Goal: Task Accomplishment & Management: Complete application form

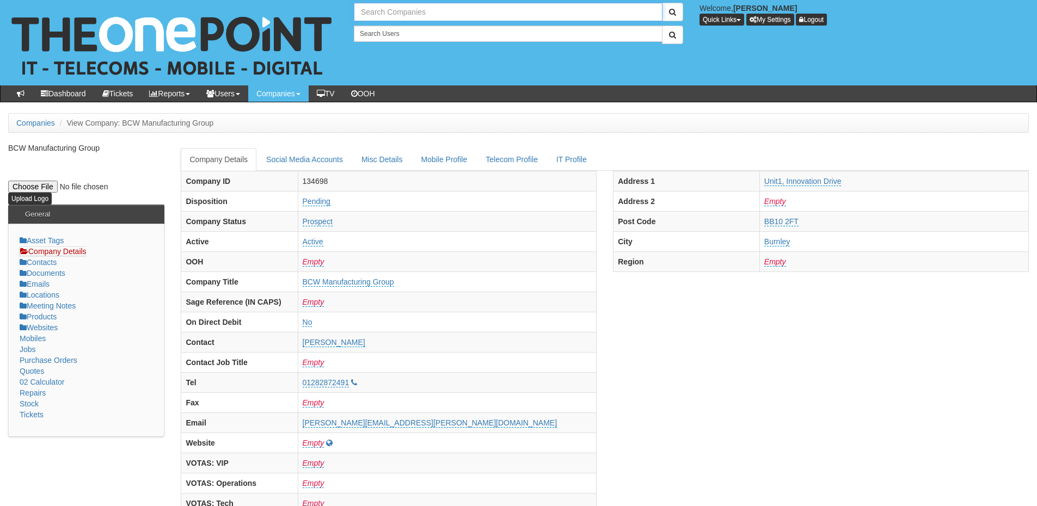
click at [385, 19] on input "text" at bounding box center [508, 12] width 309 height 19
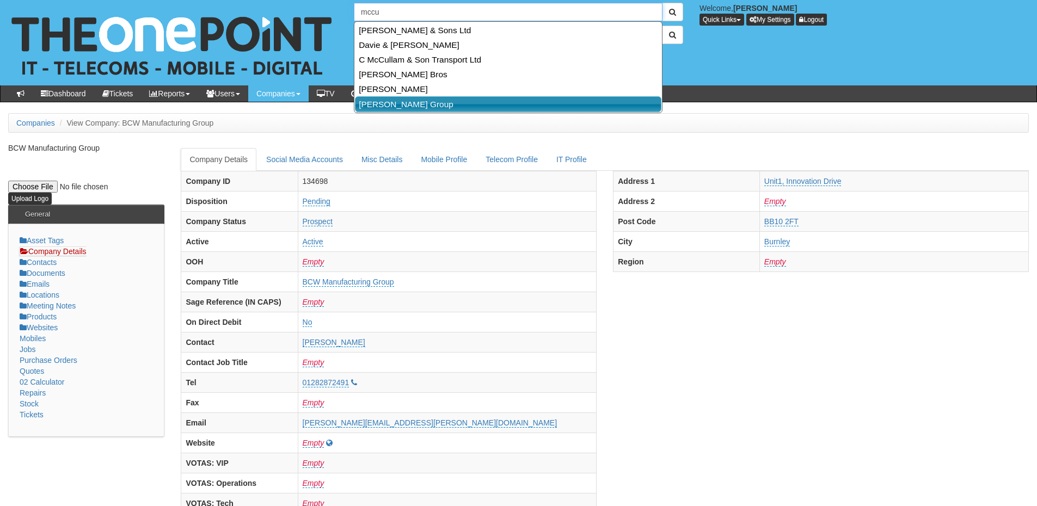
click at [389, 108] on link "[PERSON_NAME] Group" at bounding box center [508, 104] width 306 height 16
type input "[PERSON_NAME] Group"
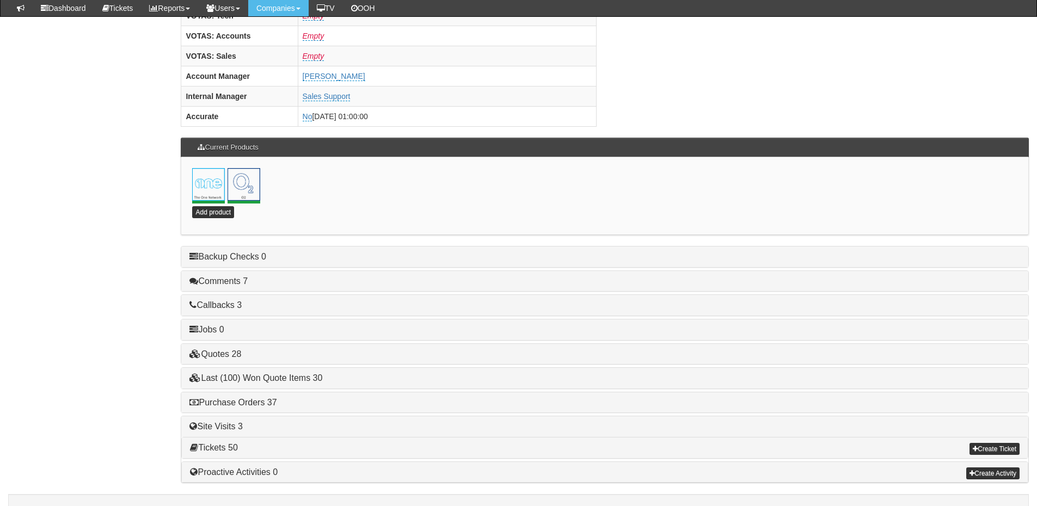
scroll to position [480, 0]
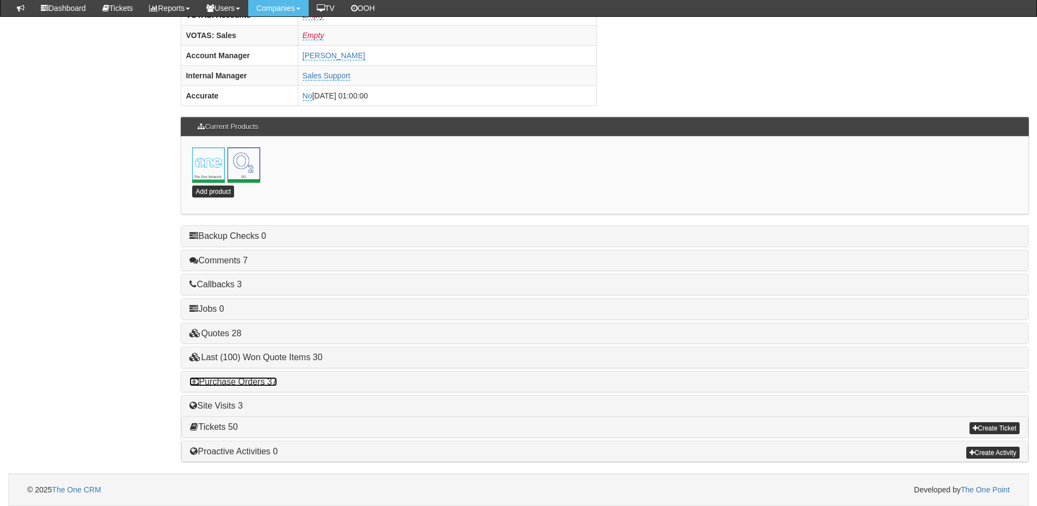
click at [252, 383] on link "Purchase Orders 37" at bounding box center [232, 381] width 87 height 9
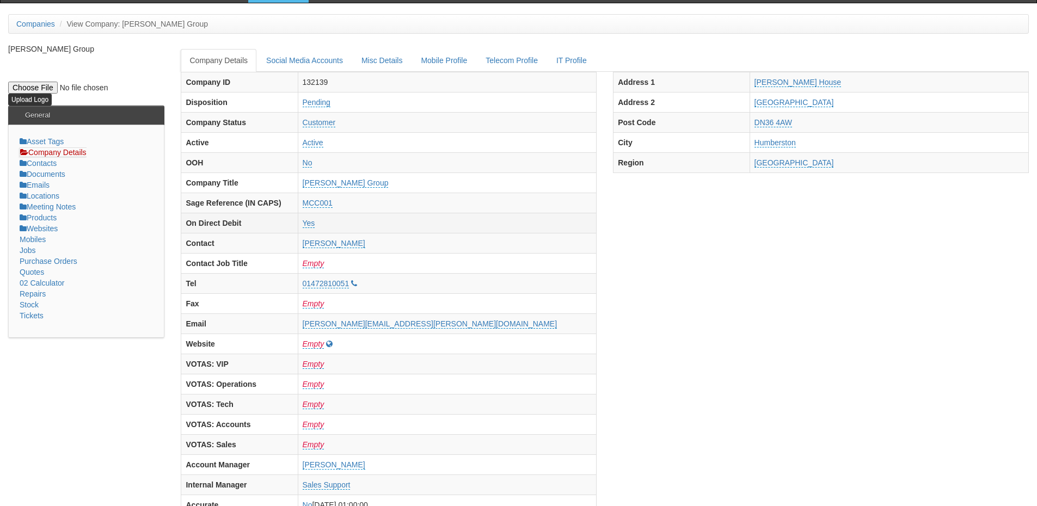
scroll to position [0, 0]
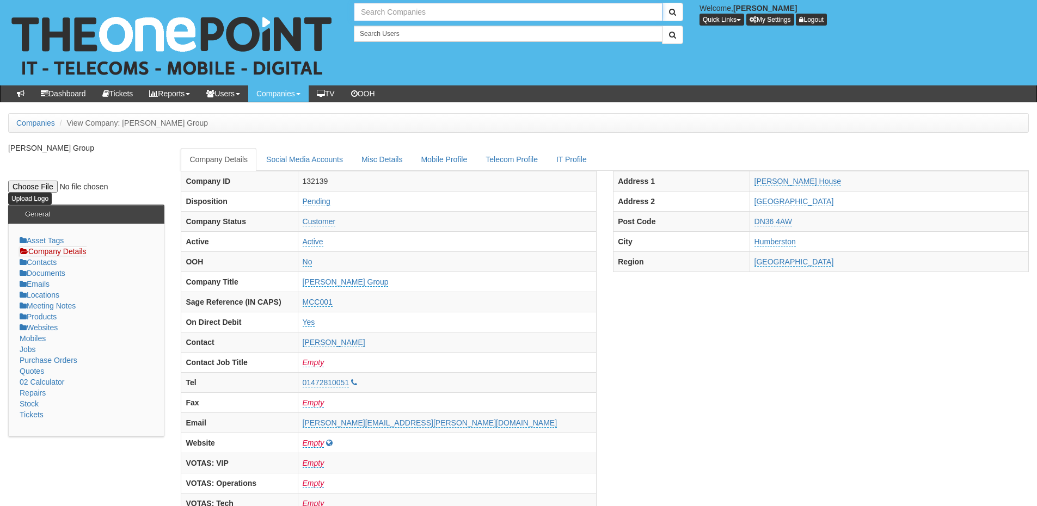
click at [400, 14] on input "text" at bounding box center [508, 12] width 309 height 19
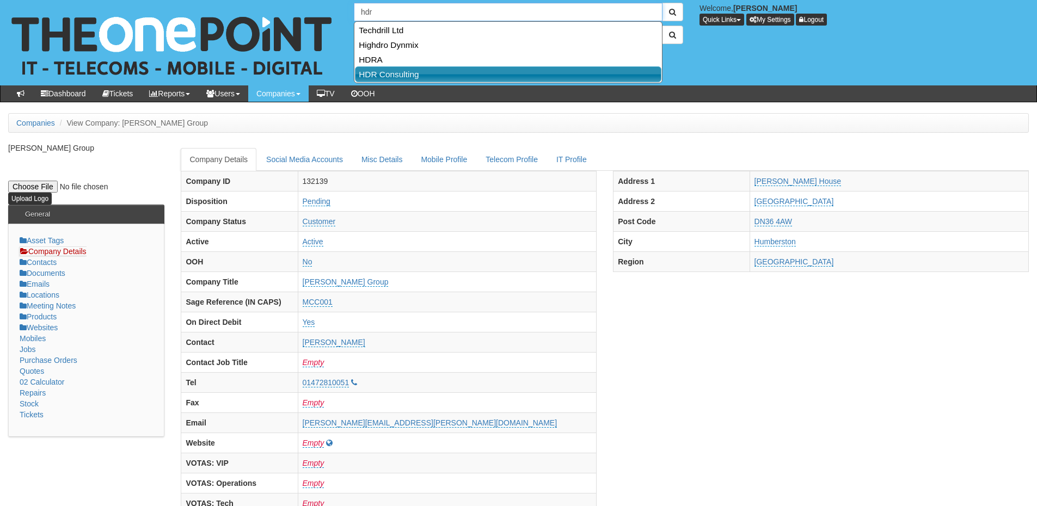
click at [396, 79] on link "HDR Consulting" at bounding box center [508, 74] width 306 height 16
type input "HDR Consulting"
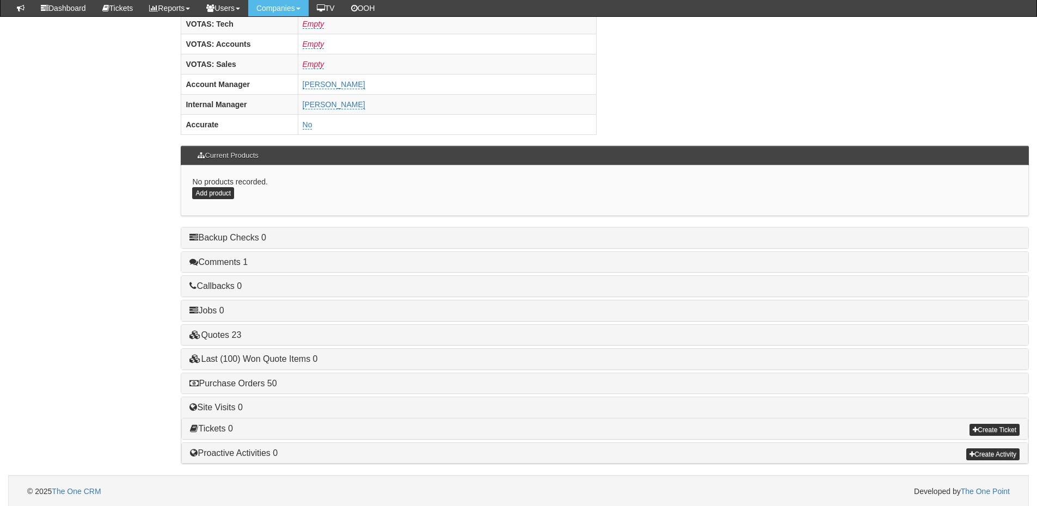
scroll to position [453, 0]
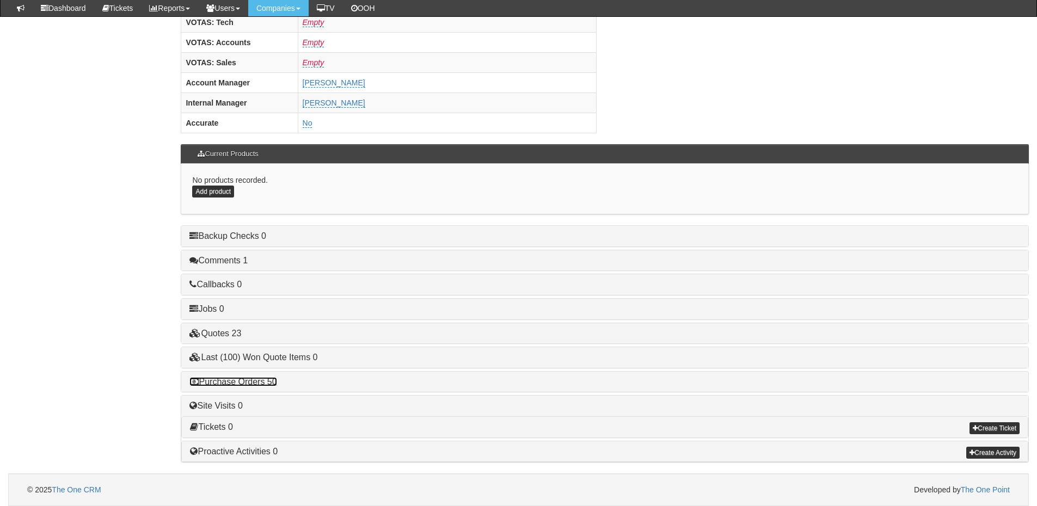
click at [264, 384] on link "Purchase Orders 50" at bounding box center [232, 381] width 87 height 9
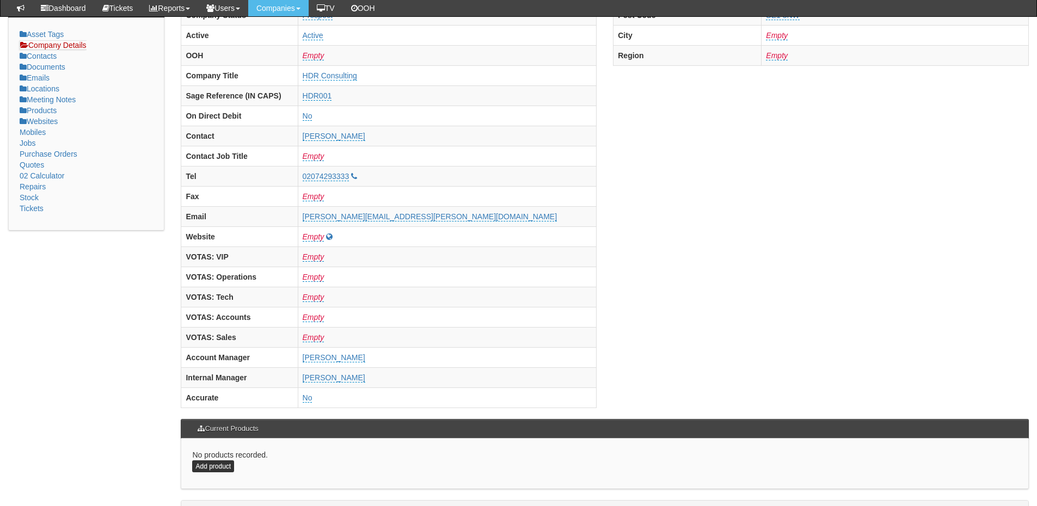
scroll to position [0, 0]
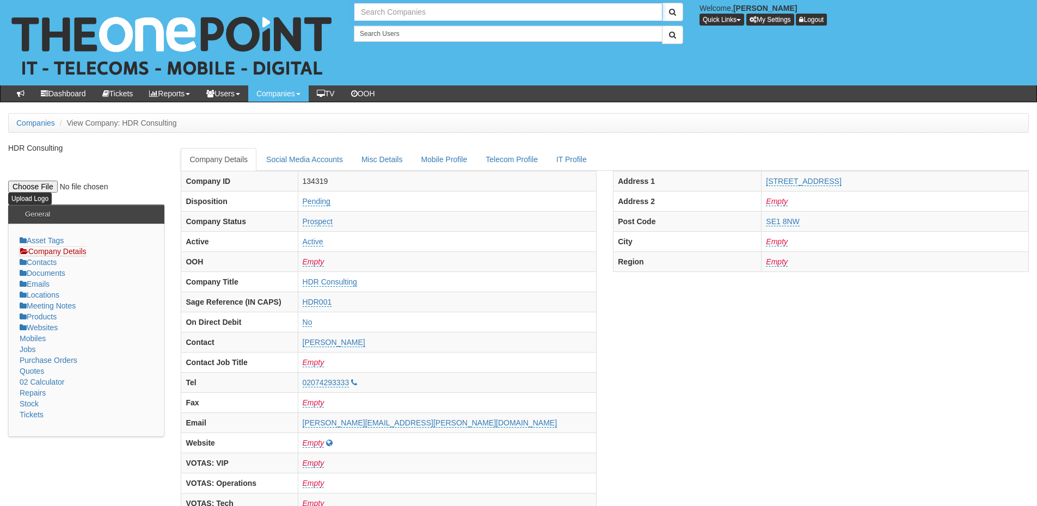
click at [393, 13] on input "text" at bounding box center [508, 12] width 309 height 19
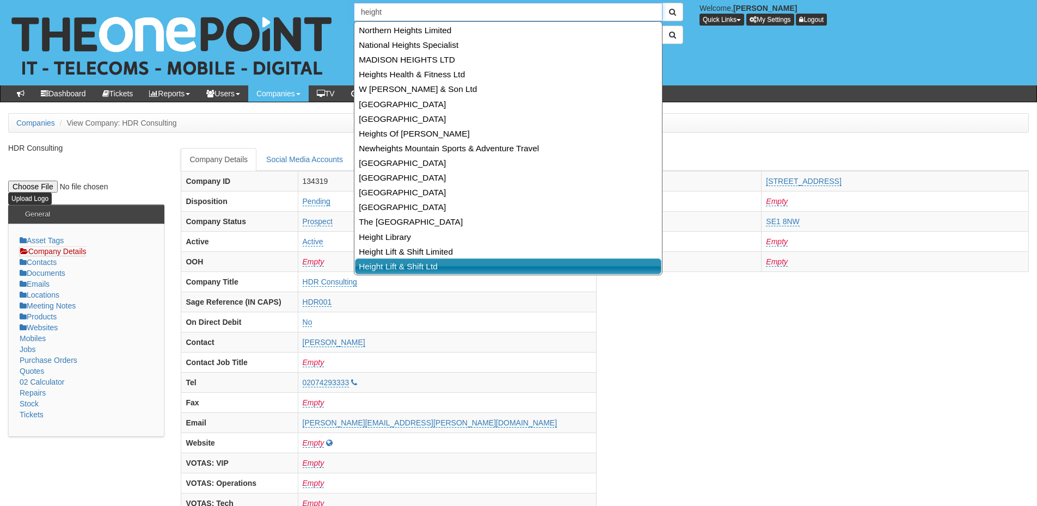
click at [403, 266] on link "Height Lift & Shift Ltd" at bounding box center [508, 266] width 306 height 16
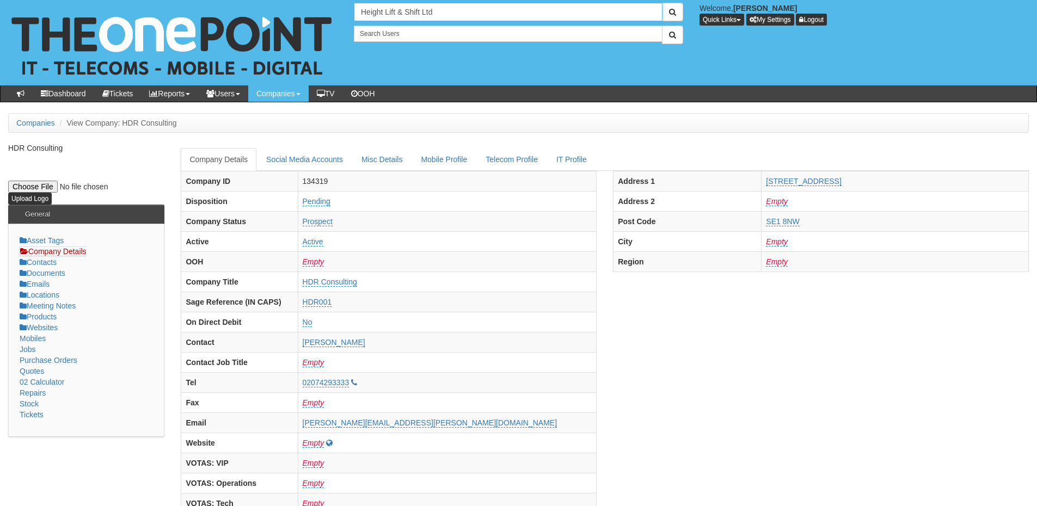
type input "Height Lift & Shift Ltd"
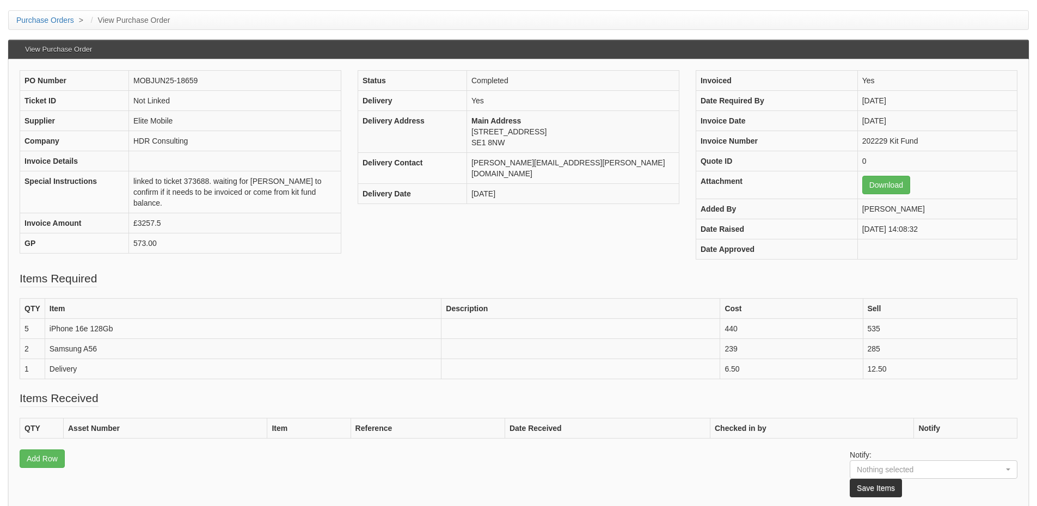
scroll to position [109, 0]
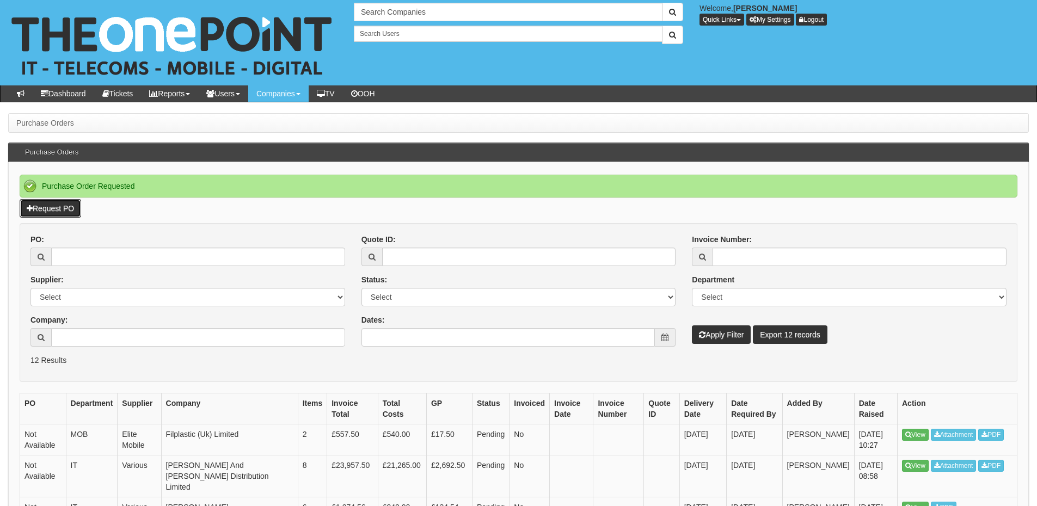
click at [53, 205] on link "Request PO" at bounding box center [50, 208] width 61 height 19
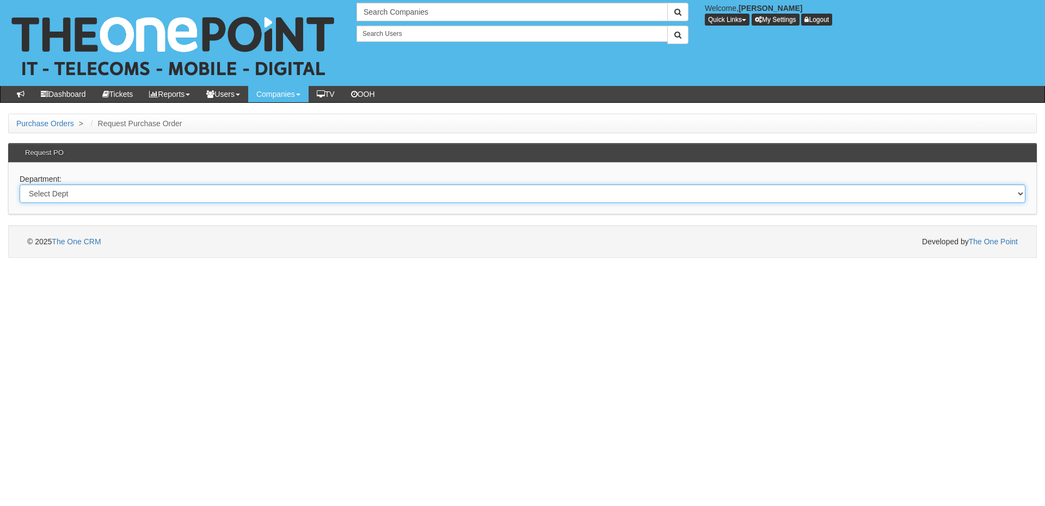
click at [124, 194] on select "Select Dept Digital Internal IT Mobiles Marketing Telecoms" at bounding box center [523, 193] width 1006 height 19
select select "?pipeID=&dept=MOB"
click at [20, 184] on select "Select Dept Digital Internal IT Mobiles Marketing Telecoms" at bounding box center [523, 193] width 1006 height 19
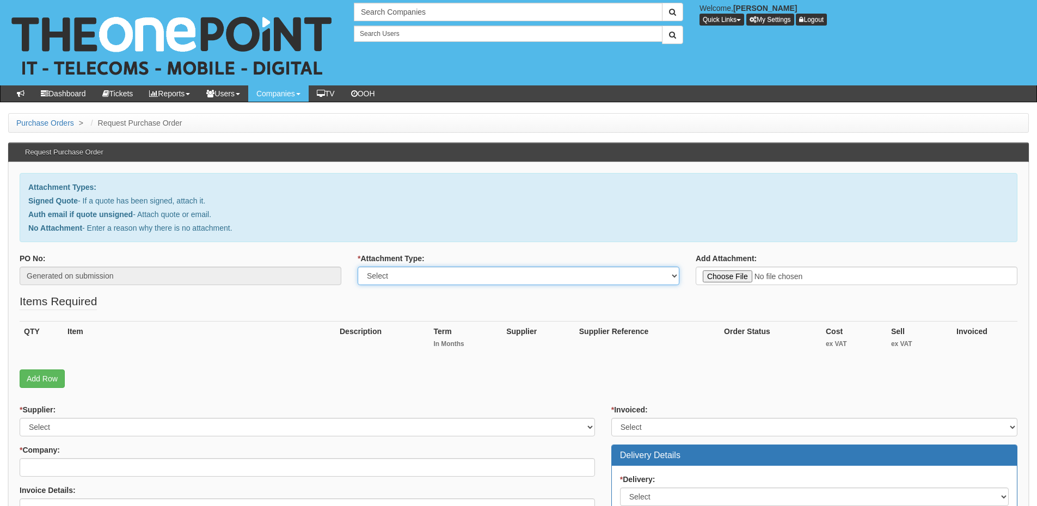
click at [396, 279] on select "Select Signed Quote Auth email with quote if unsigned No Attachment" at bounding box center [518, 276] width 322 height 19
select select "No Attachment"
click at [357, 267] on select "Select Signed Quote Auth email with quote if unsigned No Attachment" at bounding box center [518, 276] width 322 height 19
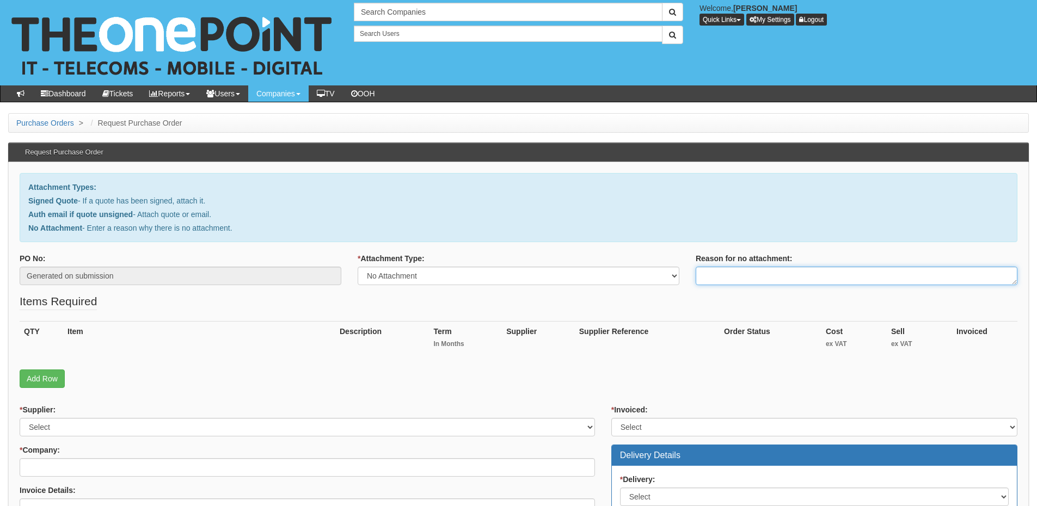
click at [720, 268] on textarea "Reason for no attachment:" at bounding box center [856, 276] width 322 height 19
type textarea "Linked to ticket 419784"
click at [40, 384] on link "Add Row" at bounding box center [42, 378] width 45 height 19
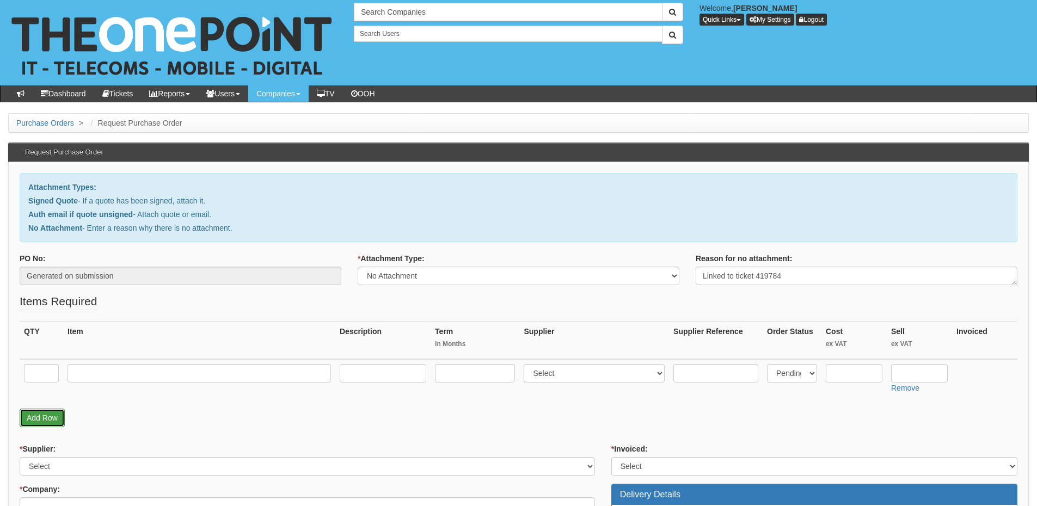
click at [44, 422] on link "Add Row" at bounding box center [42, 418] width 45 height 19
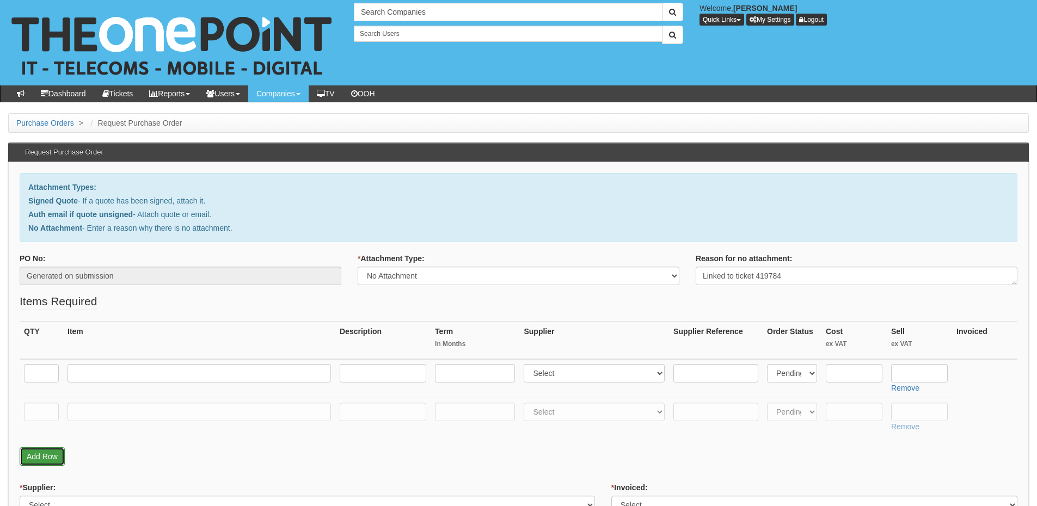
click at [52, 451] on link "Add Row" at bounding box center [42, 456] width 45 height 19
click at [39, 374] on input "text" at bounding box center [41, 373] width 35 height 19
type input "2"
click at [47, 412] on input "text" at bounding box center [41, 412] width 35 height 19
type input "2"
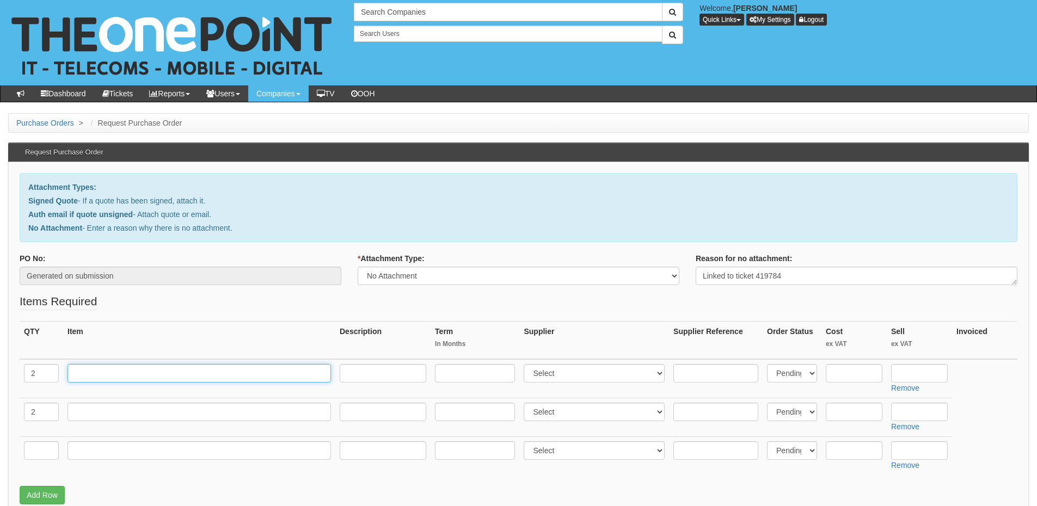
click at [81, 373] on input "text" at bounding box center [198, 373] width 263 height 19
type input "iPhone 16e"
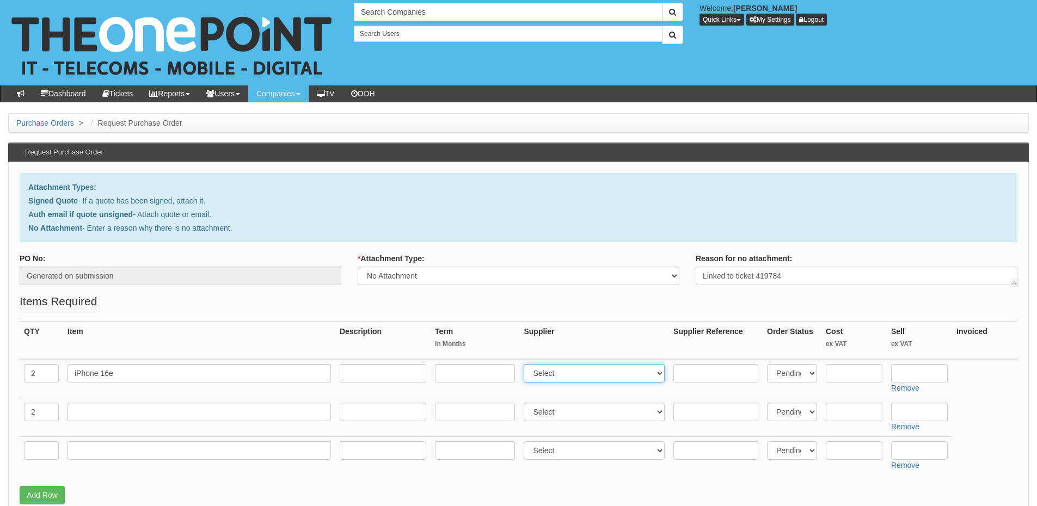
click at [547, 377] on select "Select 123 REG.co.uk 1Password 3 4Gon AA Jones Electric Ltd Abzorb Access Group…" at bounding box center [593, 373] width 141 height 19
click at [918, 369] on input "text" at bounding box center [919, 373] width 57 height 19
click at [849, 380] on input "text" at bounding box center [853, 373] width 57 height 19
type input "445"
click at [899, 369] on input "text" at bounding box center [919, 373] width 57 height 19
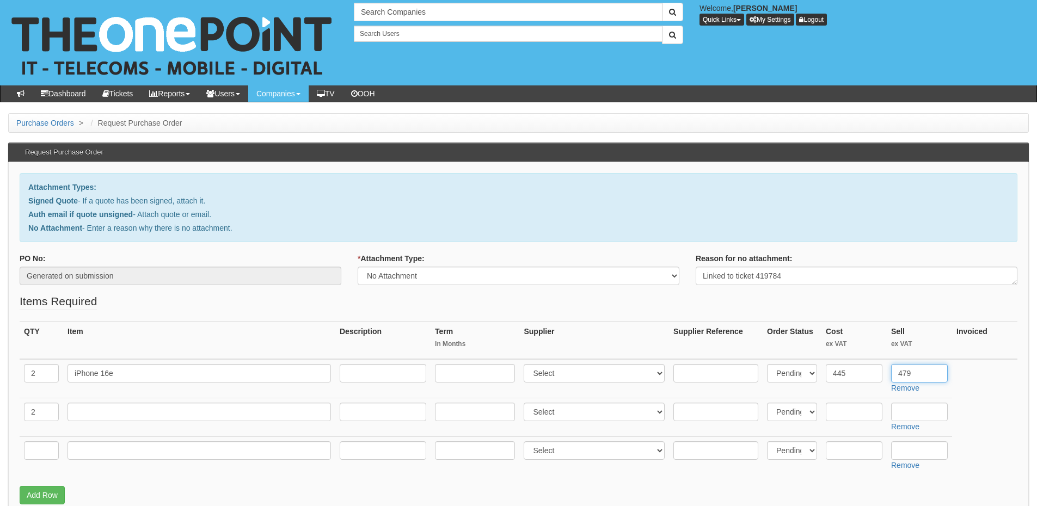
type input "479"
click at [104, 410] on input "text" at bounding box center [198, 412] width 263 height 19
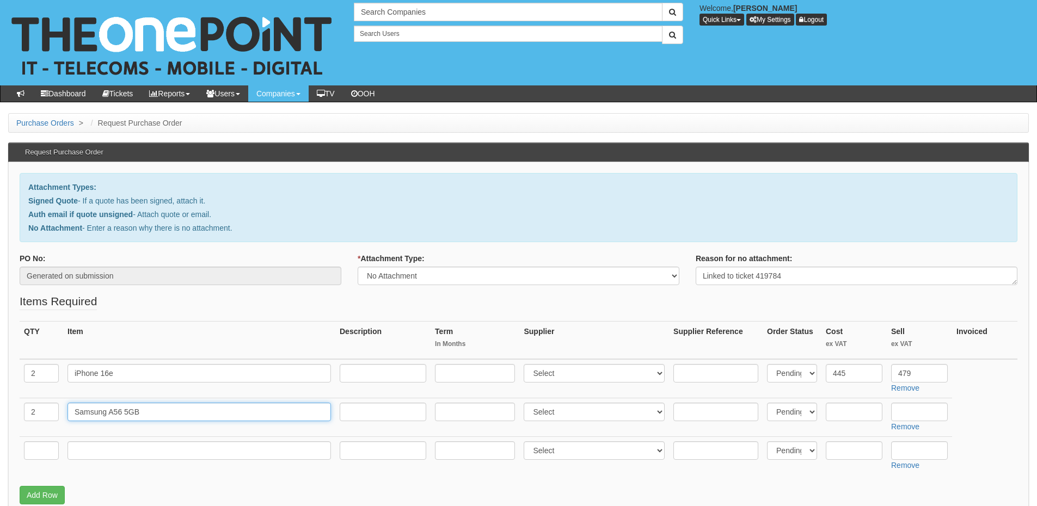
type input "Samsung A56 5GB"
click at [850, 409] on input "text" at bounding box center [853, 412] width 57 height 19
type input "239"
click at [910, 410] on input "text" at bounding box center [919, 412] width 57 height 19
type input "285"
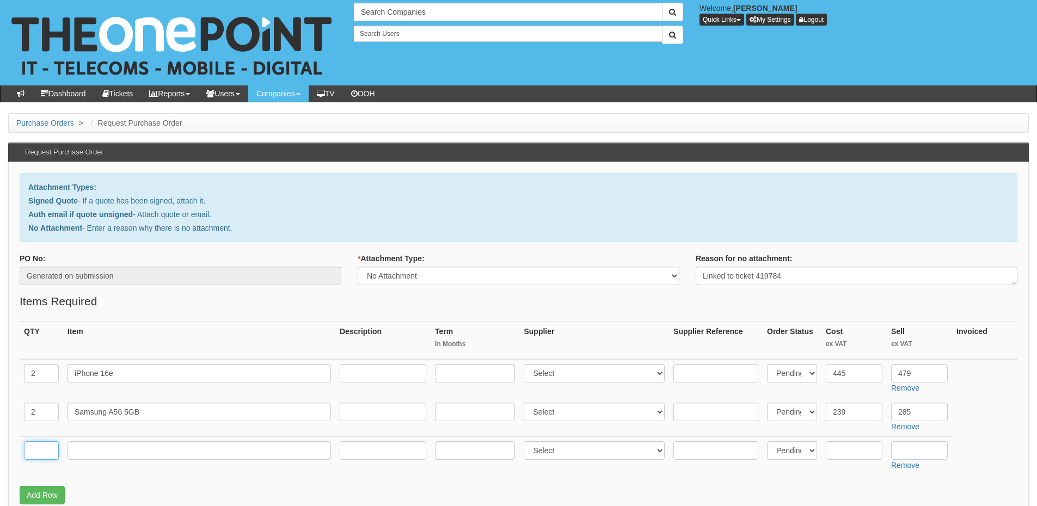
click at [48, 452] on input "text" at bounding box center [41, 450] width 35 height 19
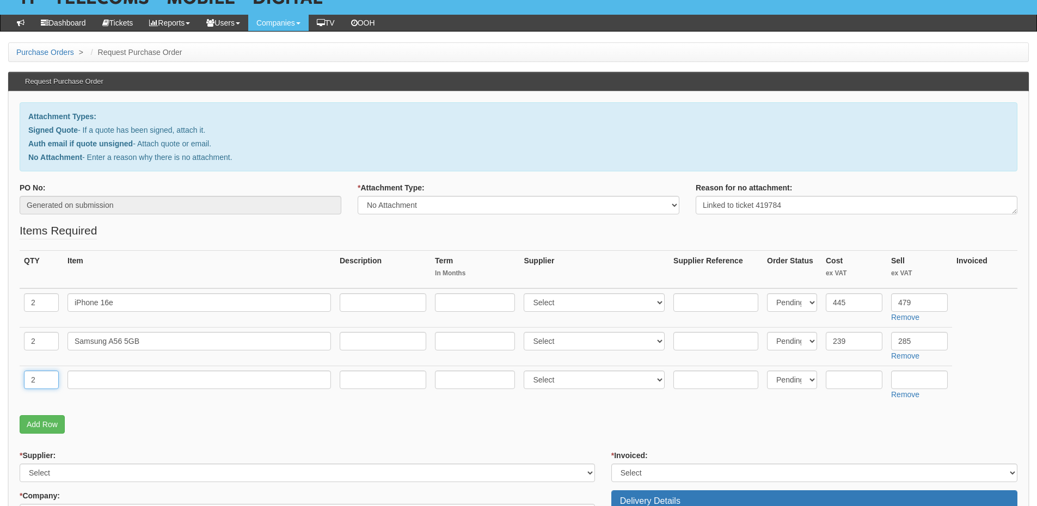
scroll to position [109, 0]
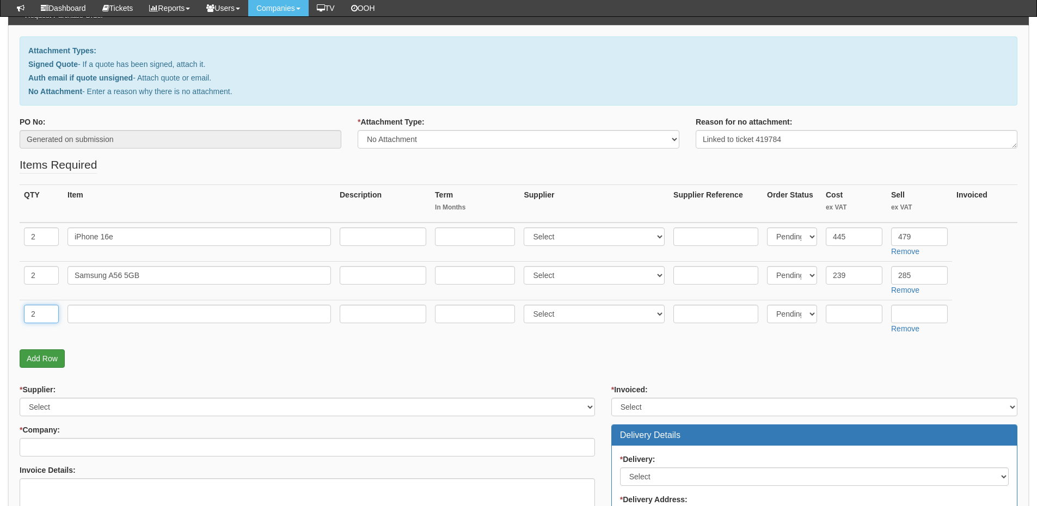
type input "2"
click at [47, 358] on link "Add Row" at bounding box center [42, 358] width 45 height 19
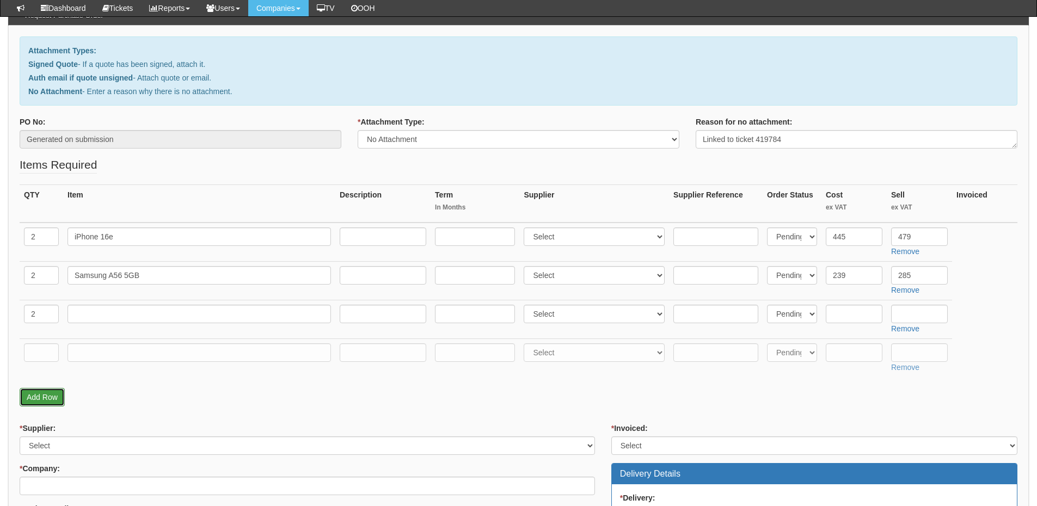
click at [48, 399] on link "Add Row" at bounding box center [42, 397] width 45 height 19
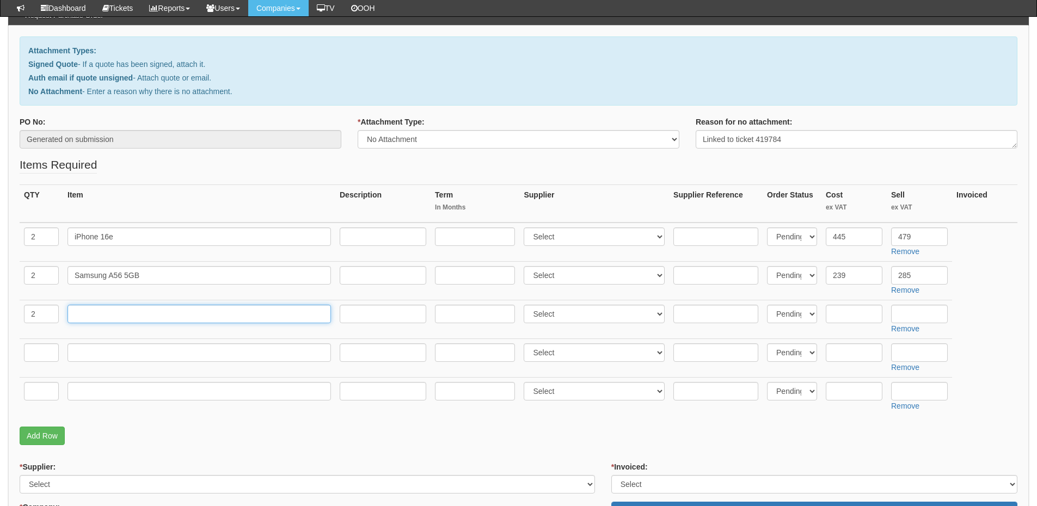
click at [83, 315] on input "text" at bounding box center [198, 314] width 263 height 19
type input "iPhone 16 Screen Protectors"
click at [41, 354] on input "text" at bounding box center [41, 352] width 35 height 19
type input "2"
click at [79, 357] on input "text" at bounding box center [198, 352] width 263 height 19
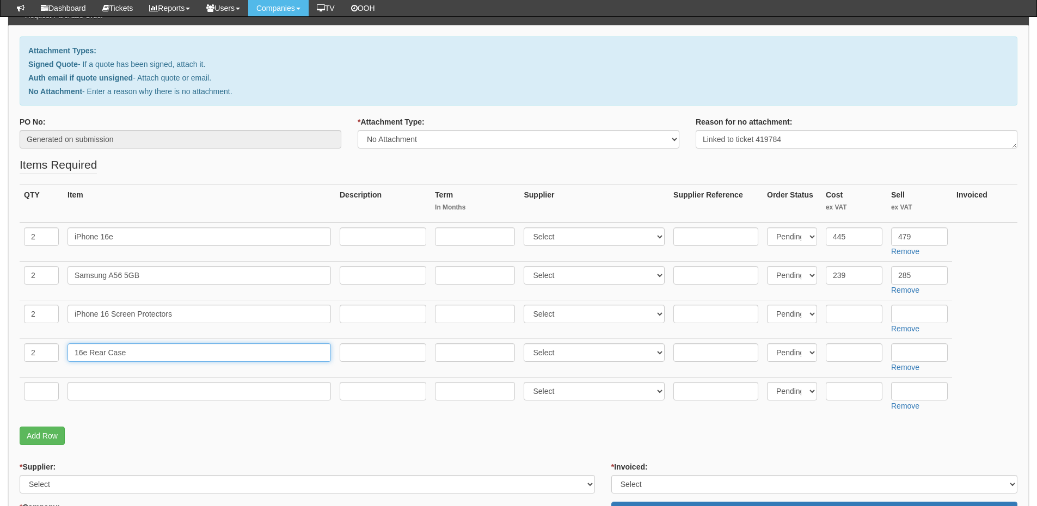
type input "16e Rear Case"
click at [40, 389] on input "text" at bounding box center [41, 391] width 35 height 19
type input "2"
click at [38, 426] on div "QTY Item Description Term In Months Supplier Supplier Reference Order Status Co…" at bounding box center [518, 305] width 997 height 242
click at [37, 434] on link "Add Row" at bounding box center [42, 436] width 45 height 19
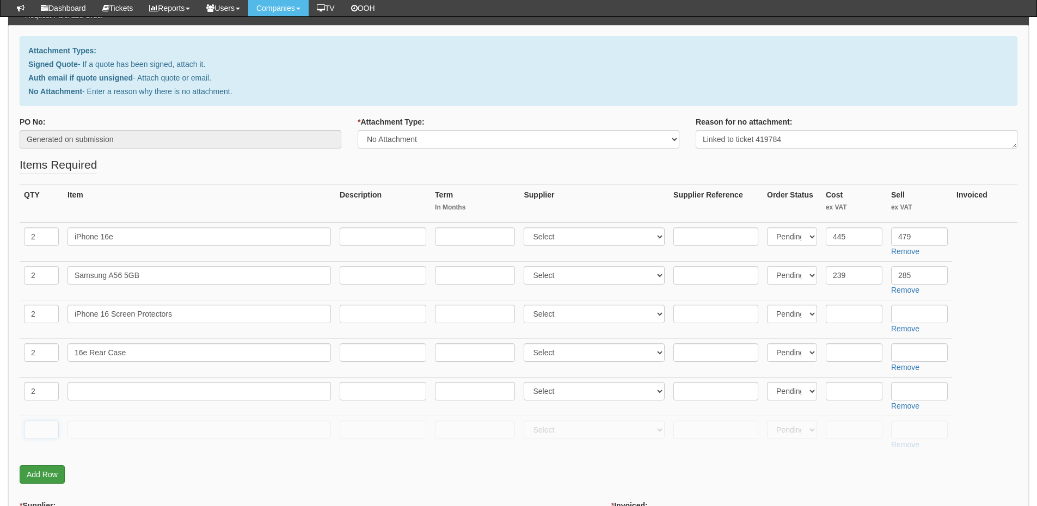
click at [37, 434] on input "text" at bounding box center [41, 430] width 35 height 19
type input "2"
click at [37, 473] on link "Add Row" at bounding box center [42, 474] width 45 height 19
click at [39, 468] on input "text" at bounding box center [41, 468] width 35 height 19
type input "1"
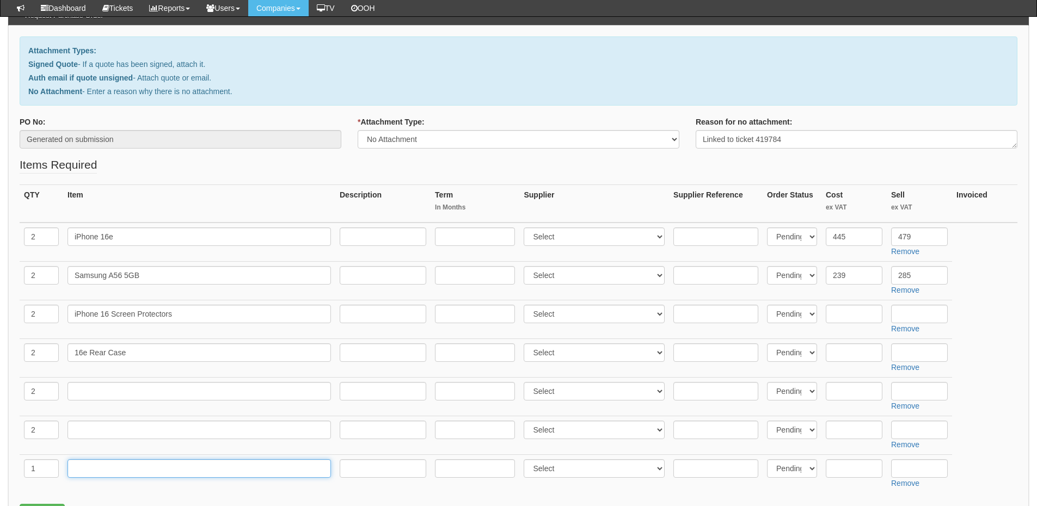
click at [83, 467] on input "text" at bounding box center [198, 468] width 263 height 19
type input "Delivery"
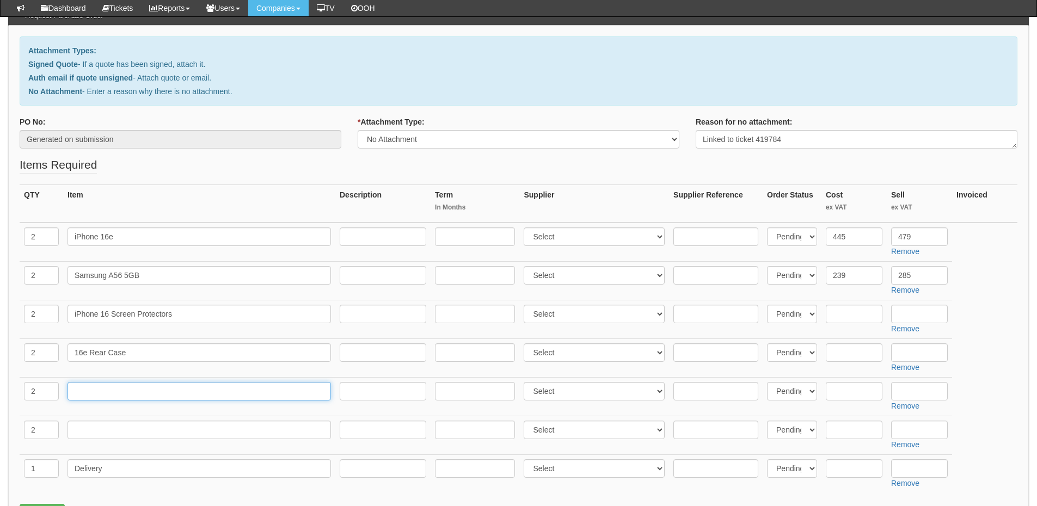
click at [100, 390] on input "text" at bounding box center [198, 391] width 263 height 19
type input "A56 Rear Case"
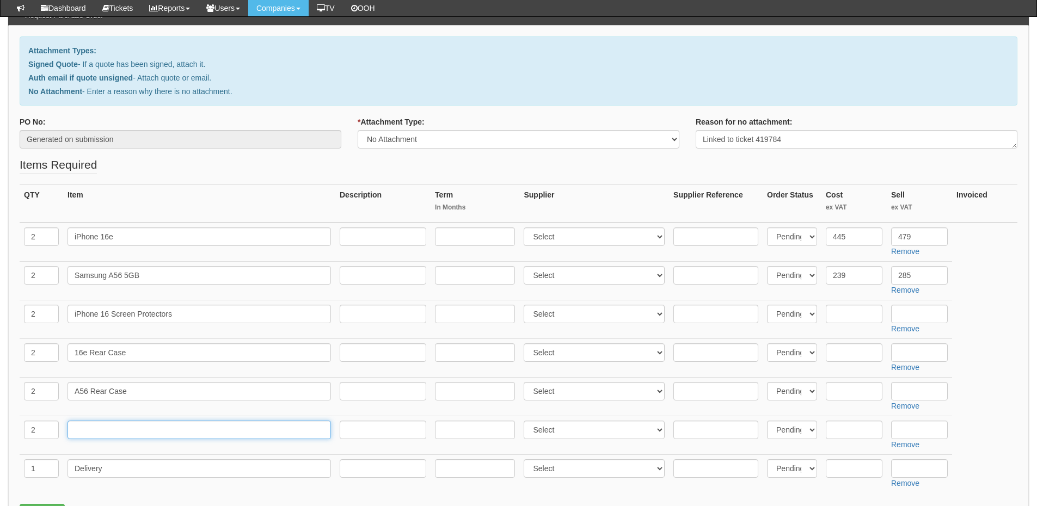
click at [100, 424] on input "text" at bounding box center [198, 430] width 263 height 19
type input "A56 Screen Protector"
click at [923, 317] on input "text" at bounding box center [919, 314] width 57 height 19
drag, startPoint x: 915, startPoint y: 318, endPoint x: 893, endPoint y: 315, distance: 22.0
click at [893, 315] on input "10" at bounding box center [919, 314] width 57 height 19
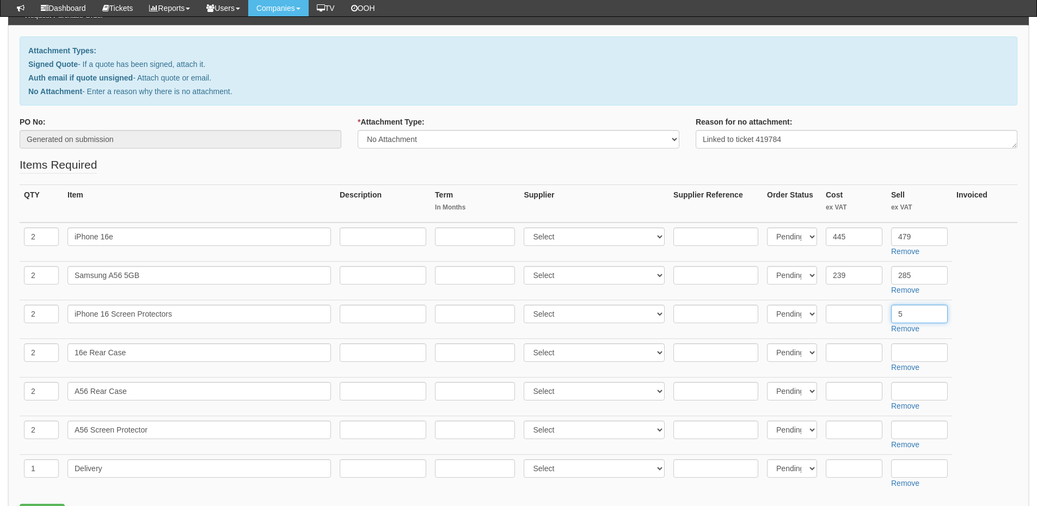
type input "5"
click at [905, 349] on input "text" at bounding box center [919, 352] width 57 height 19
type input "10"
click at [910, 391] on input "text" at bounding box center [919, 391] width 57 height 19
type input "10"
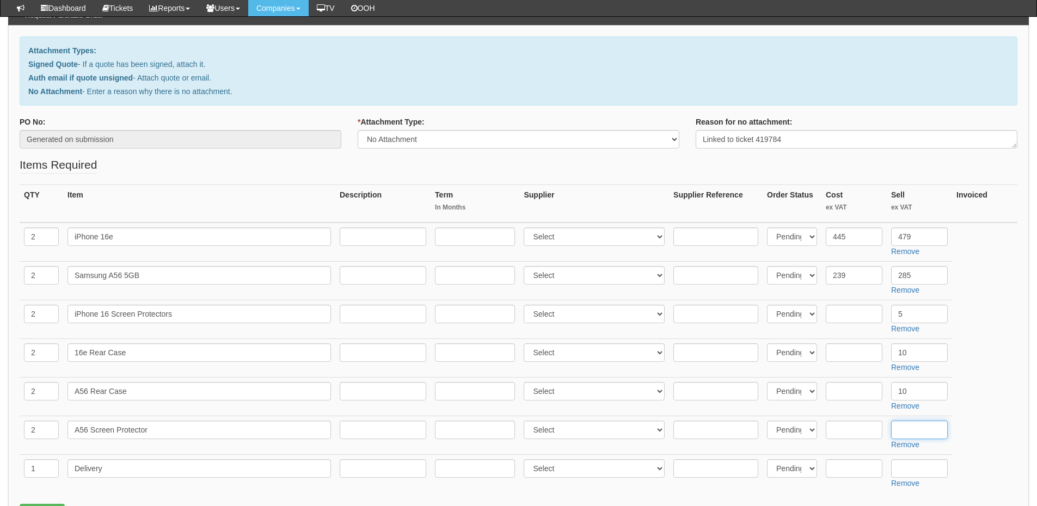
click at [914, 424] on input "text" at bounding box center [919, 430] width 57 height 19
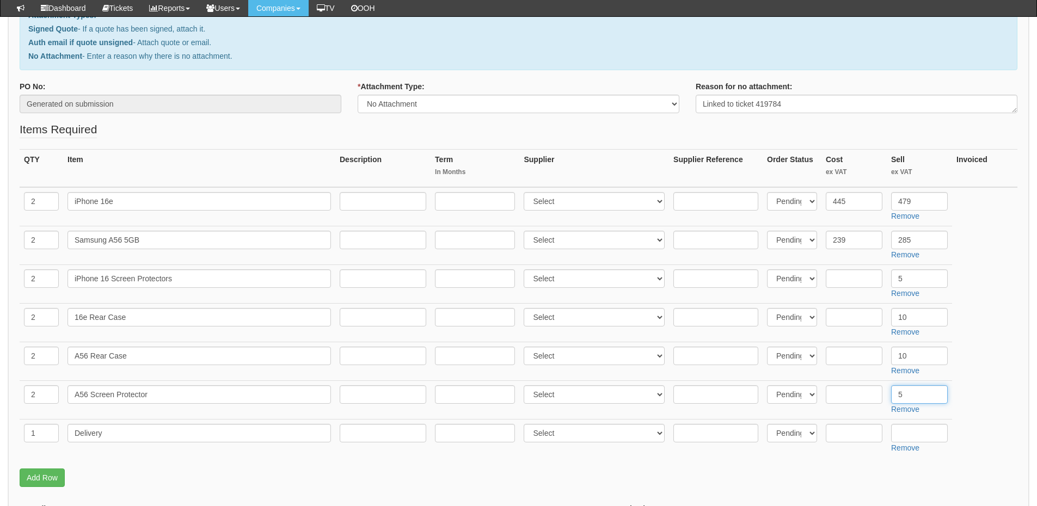
scroll to position [163, 0]
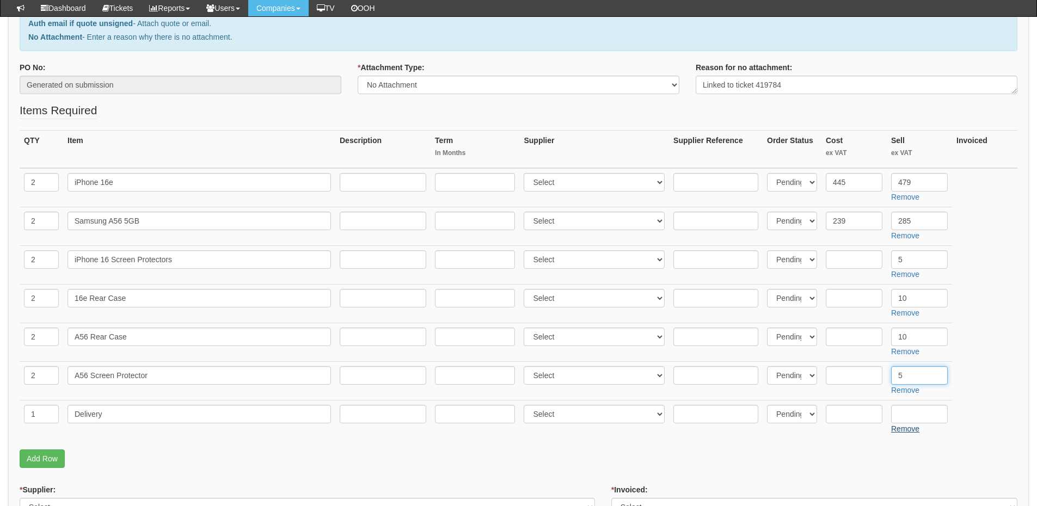
type input "5"
click at [915, 424] on link "Remove" at bounding box center [905, 428] width 28 height 9
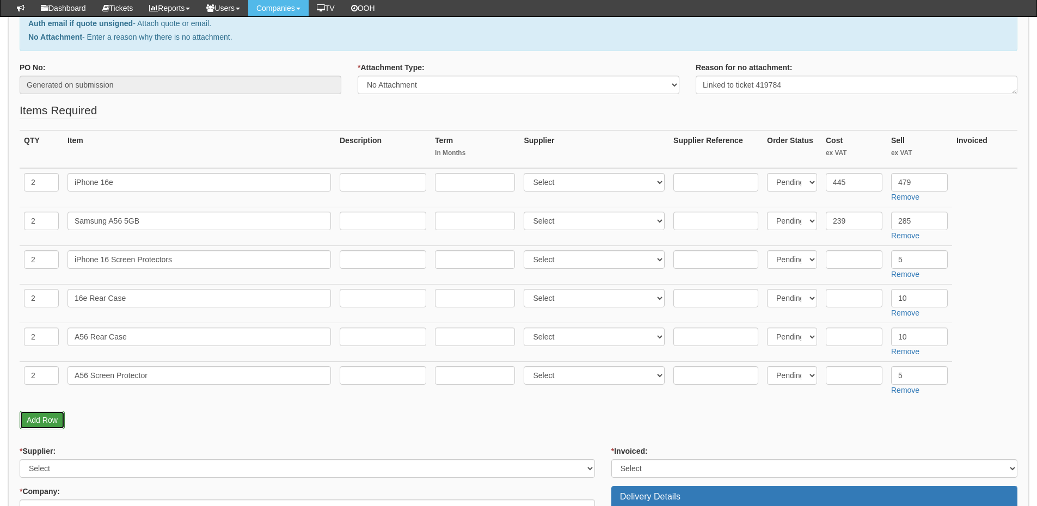
click at [40, 415] on link "Add Row" at bounding box center [42, 420] width 45 height 19
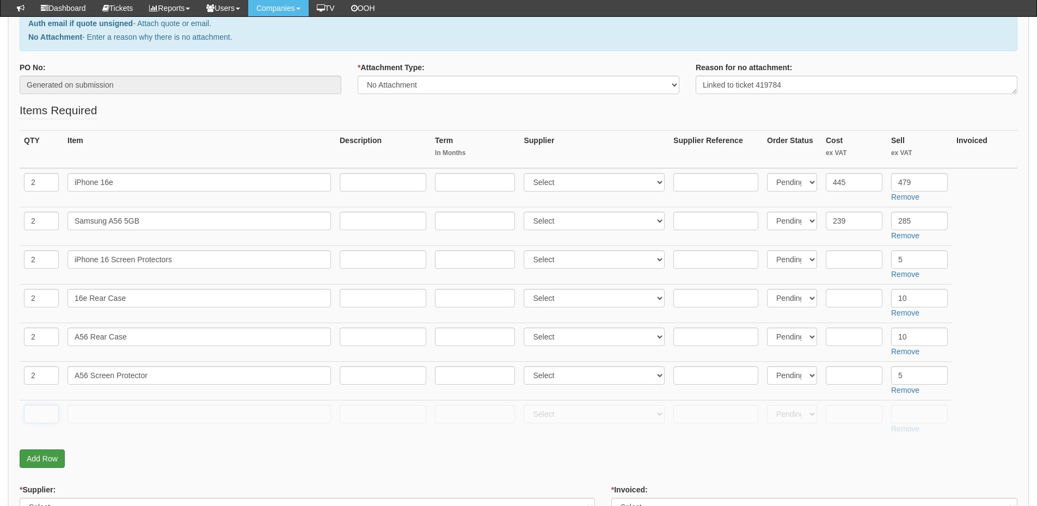
click at [40, 415] on input "text" at bounding box center [41, 414] width 35 height 19
type input "1"
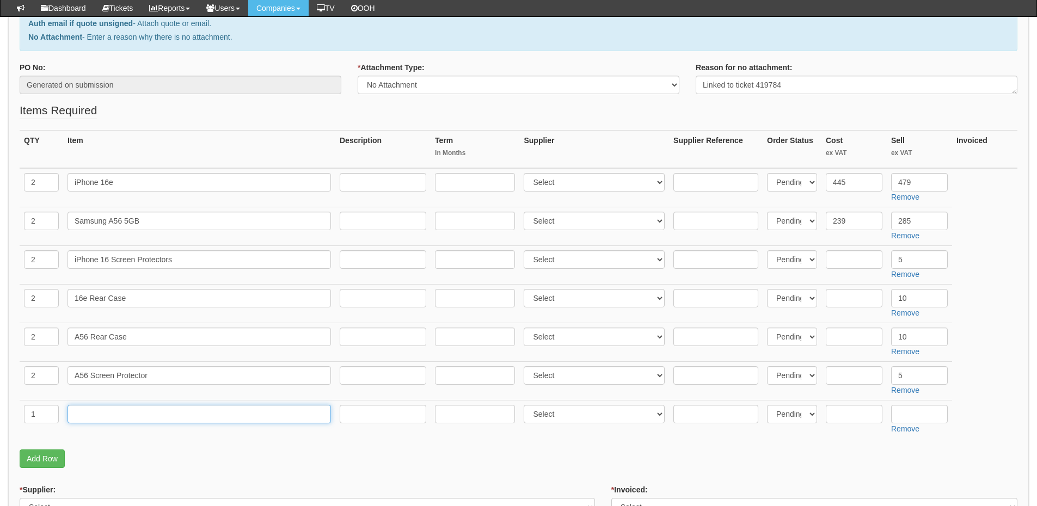
click at [73, 416] on input "text" at bounding box center [198, 414] width 263 height 19
type input "Delivery"
click at [904, 418] on input "text" at bounding box center [919, 414] width 57 height 19
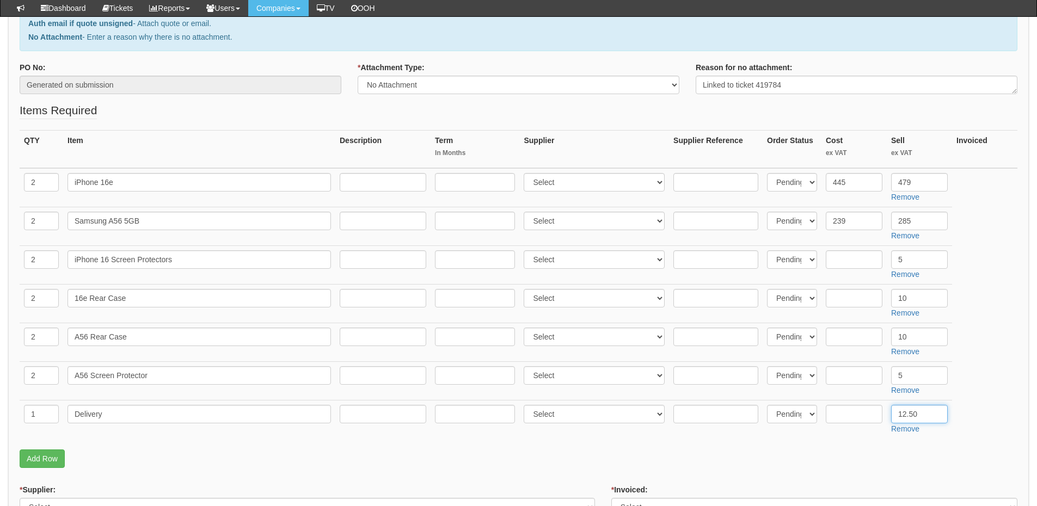
type input "12.50"
click at [562, 184] on select "Select 123 [DOMAIN_NAME] 1Password 3 4Gon [PERSON_NAME] Electric Ltd Abzorb Acc…" at bounding box center [593, 182] width 141 height 19
select select "260"
click at [526, 173] on select "Select 123 [DOMAIN_NAME] 1Password 3 4Gon [PERSON_NAME] Electric Ltd Abzorb Acc…" at bounding box center [593, 182] width 141 height 19
click at [580, 222] on select "Select 123 [DOMAIN_NAME] 1Password 3 4Gon [PERSON_NAME] Electric Ltd Abzorb Acc…" at bounding box center [593, 221] width 141 height 19
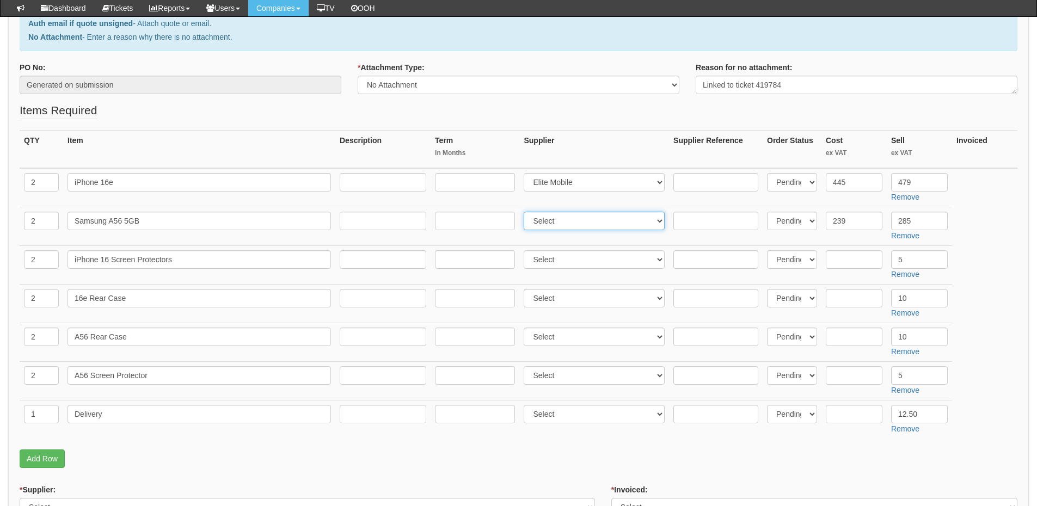
select select "260"
click at [526, 212] on select "Select 123 [DOMAIN_NAME] 1Password 3 4Gon [PERSON_NAME] Electric Ltd Abzorb Acc…" at bounding box center [593, 221] width 141 height 19
click at [563, 255] on select "Select 123 [DOMAIN_NAME] 1Password 3 4Gon [PERSON_NAME] Electric Ltd Abzorb Acc…" at bounding box center [593, 259] width 141 height 19
select select "260"
click at [526, 250] on select "Select 123 [DOMAIN_NAME] 1Password 3 4Gon [PERSON_NAME] Electric Ltd Abzorb Acc…" at bounding box center [593, 259] width 141 height 19
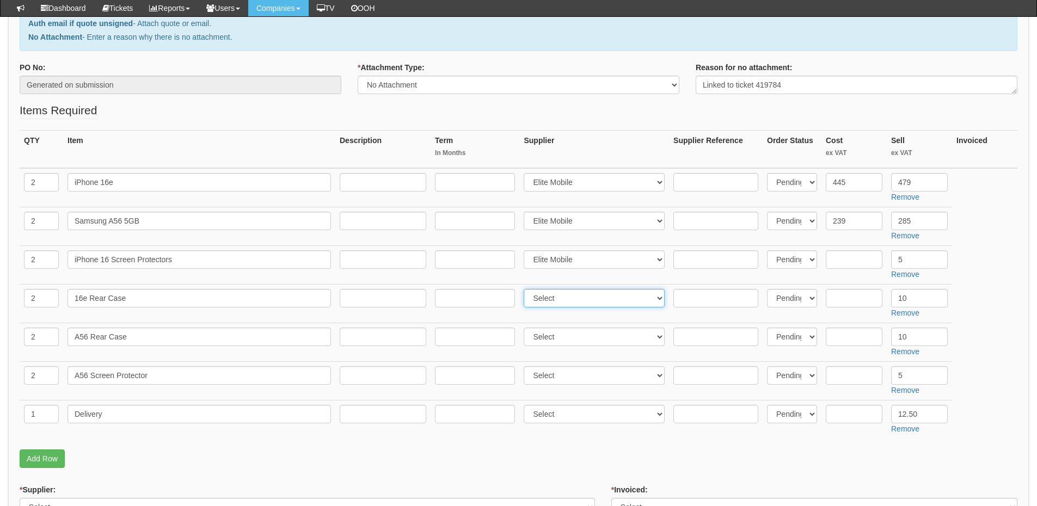
click at [558, 297] on select "Select 123 [DOMAIN_NAME] 1Password 3 4Gon [PERSON_NAME] Electric Ltd Abzorb Acc…" at bounding box center [593, 298] width 141 height 19
select select "260"
click at [526, 289] on select "Select 123 [DOMAIN_NAME] 1Password 3 4Gon [PERSON_NAME] Electric Ltd Abzorb Acc…" at bounding box center [593, 298] width 141 height 19
click at [548, 332] on select "Select 123 [DOMAIN_NAME] 1Password 3 4Gon [PERSON_NAME] Electric Ltd Abzorb Acc…" at bounding box center [593, 337] width 141 height 19
click at [526, 328] on select "Select 123 [DOMAIN_NAME] 1Password 3 4Gon [PERSON_NAME] Electric Ltd Abzorb Acc…" at bounding box center [593, 337] width 141 height 19
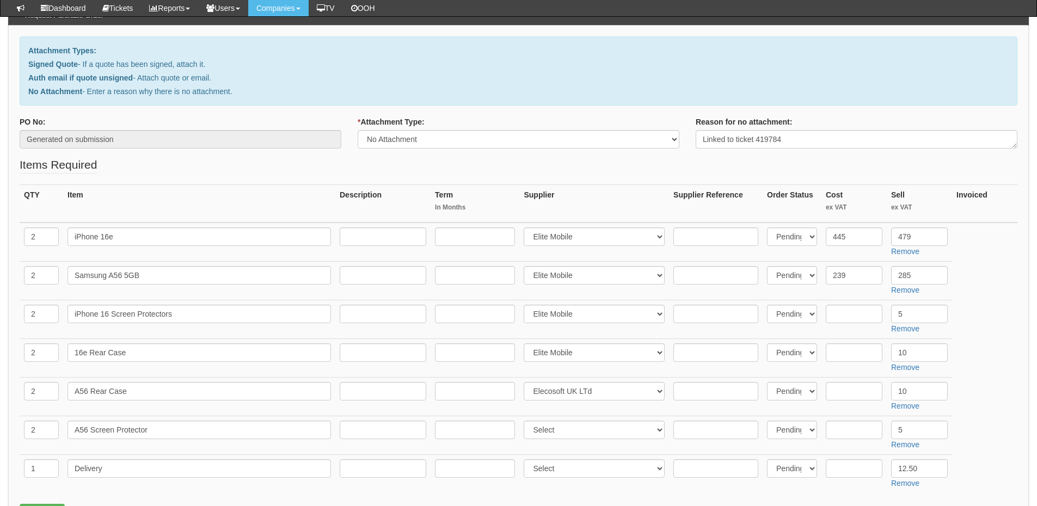
click at [548, 333] on tbody "2 iPhone 16e Select 123 REG.co.uk 1Password 3 4Gon AA Jones Electric Ltd Abzorb…" at bounding box center [518, 358] width 997 height 270
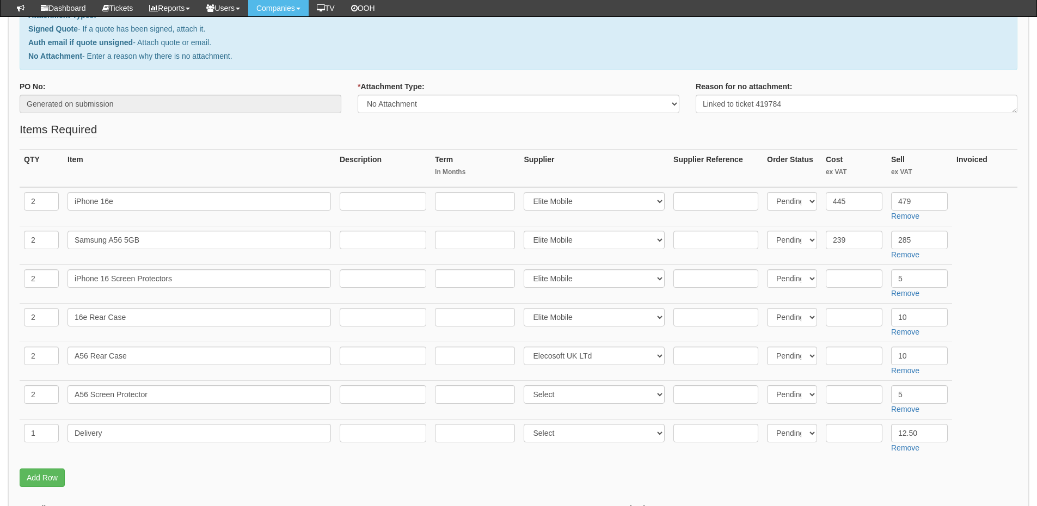
scroll to position [218, 0]
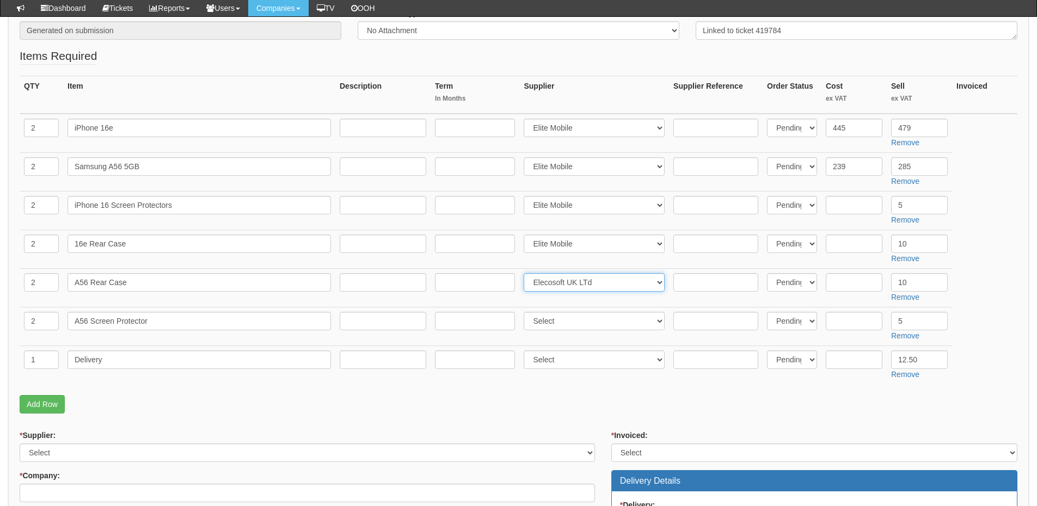
click at [554, 287] on select "Select 123 [DOMAIN_NAME] 1Password 3 4Gon [PERSON_NAME] Electric Ltd Abzorb Acc…" at bounding box center [593, 282] width 141 height 19
select select "260"
click at [526, 273] on select "Select 123 [DOMAIN_NAME] 1Password 3 4Gon [PERSON_NAME] Electric Ltd Abzorb Acc…" at bounding box center [593, 282] width 141 height 19
click at [554, 321] on select "Select 123 [DOMAIN_NAME] 1Password 3 4Gon [PERSON_NAME] Electric Ltd Abzorb Acc…" at bounding box center [593, 321] width 141 height 19
select select "260"
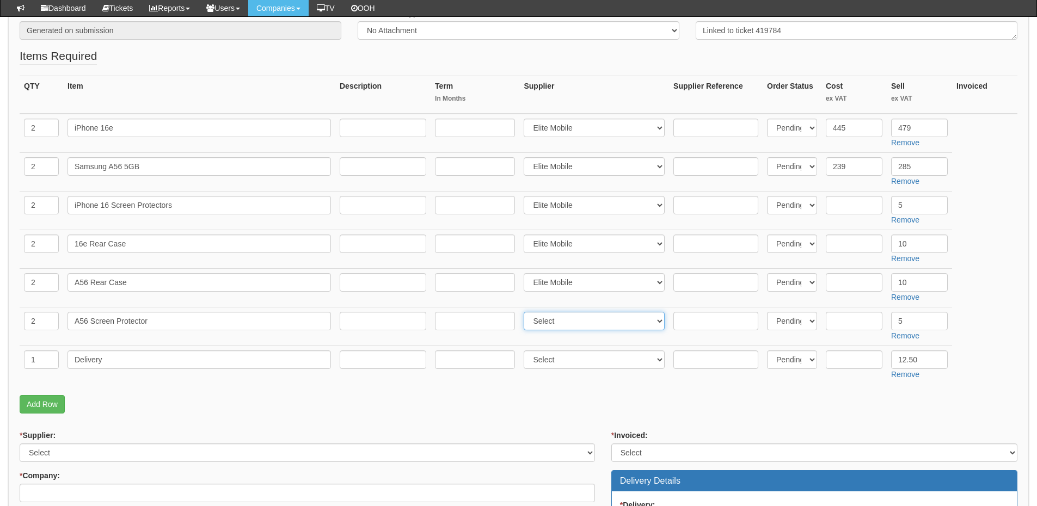
click at [526, 312] on select "Select 123 [DOMAIN_NAME] 1Password 3 4Gon [PERSON_NAME] Electric Ltd Abzorb Acc…" at bounding box center [593, 321] width 141 height 19
click at [554, 356] on select "Select 123 [DOMAIN_NAME] 1Password 3 4Gon [PERSON_NAME] Electric Ltd Abzorb Acc…" at bounding box center [593, 359] width 141 height 19
click at [416, 417] on fieldset "Items Required QTY Item Description Term In Months Supplier Supplier Reference …" at bounding box center [518, 233] width 997 height 371
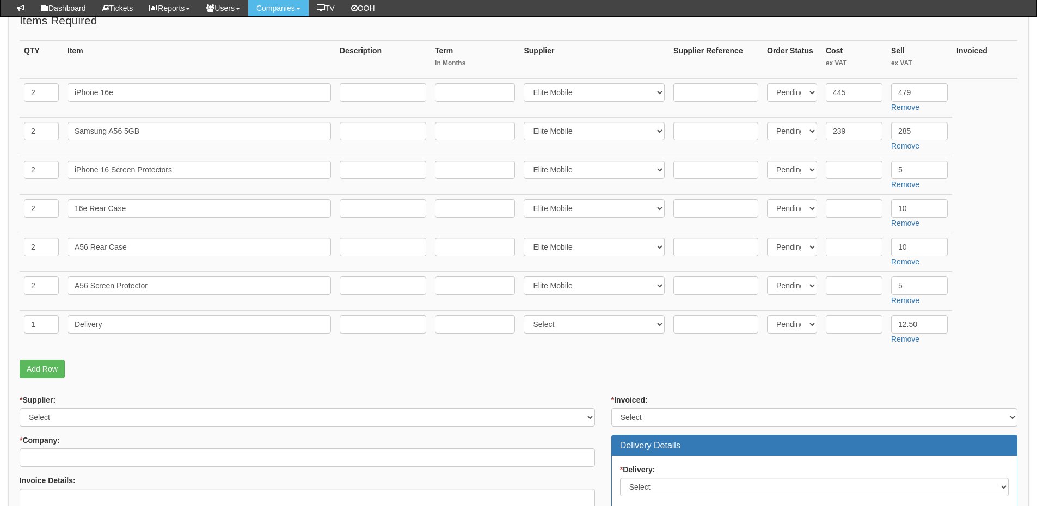
scroll to position [272, 0]
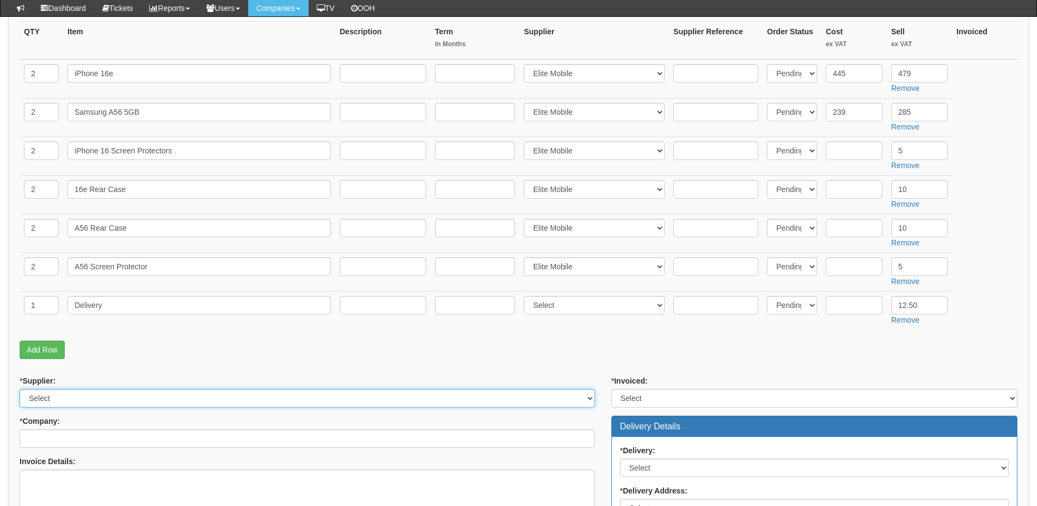
click at [100, 396] on select "Select 123 [DOMAIN_NAME] 1Password 3 4Gon [PERSON_NAME] Electric Ltd Abzorb Acc…" at bounding box center [307, 398] width 575 height 19
select select "260"
click at [20, 389] on select "Select 123 [DOMAIN_NAME] 1Password 3 4Gon [PERSON_NAME] Electric Ltd Abzorb Acc…" at bounding box center [307, 398] width 575 height 19
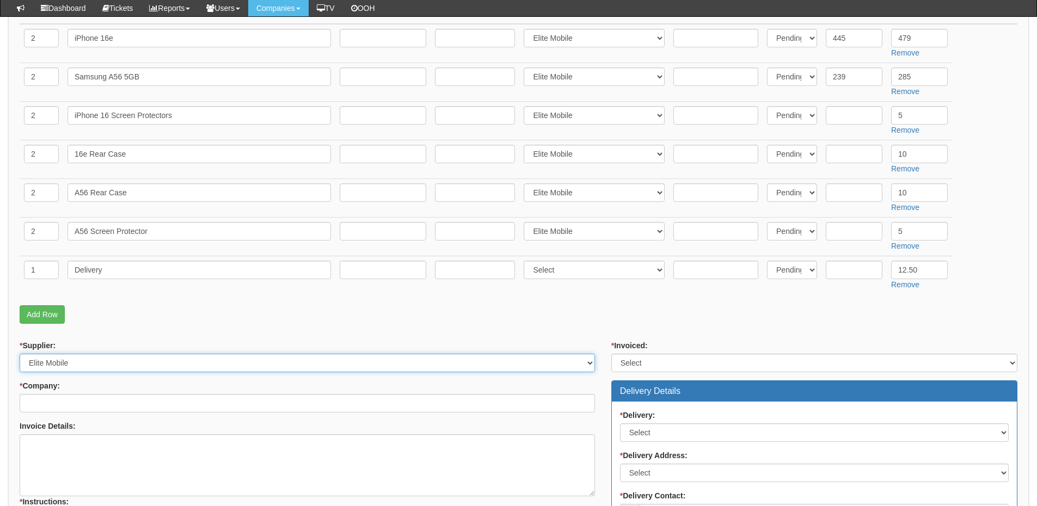
scroll to position [326, 0]
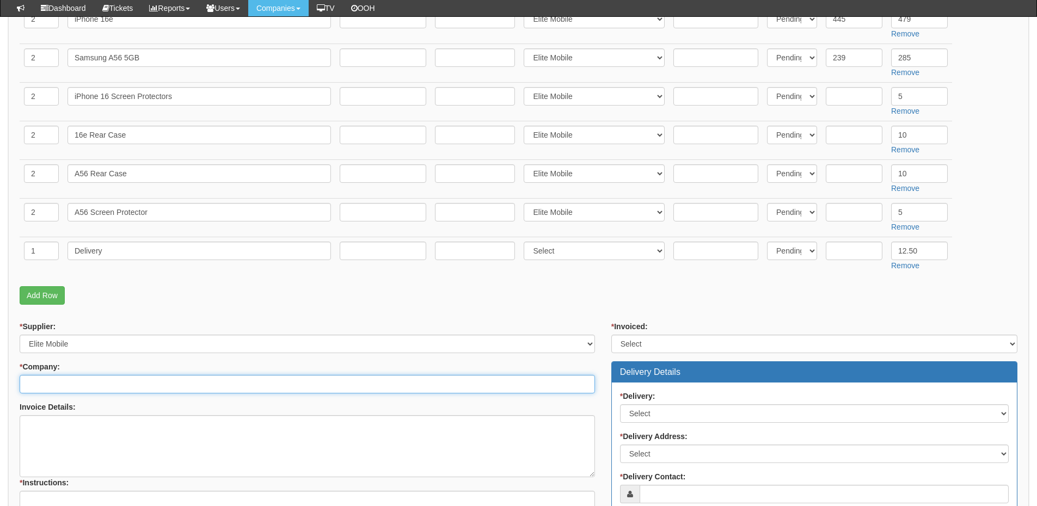
click at [96, 377] on input "* Company:" at bounding box center [307, 384] width 575 height 19
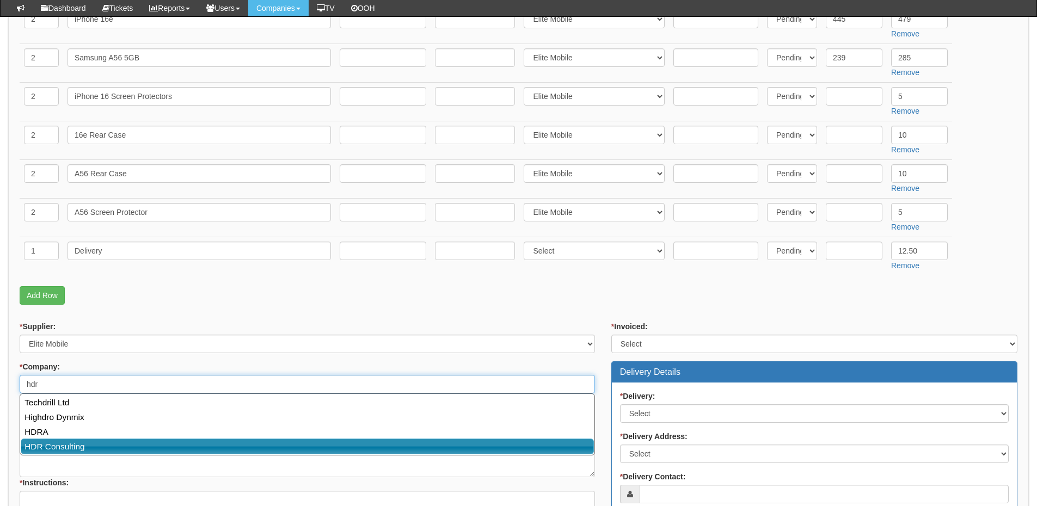
click at [87, 441] on link "HDR Consulting" at bounding box center [307, 447] width 573 height 16
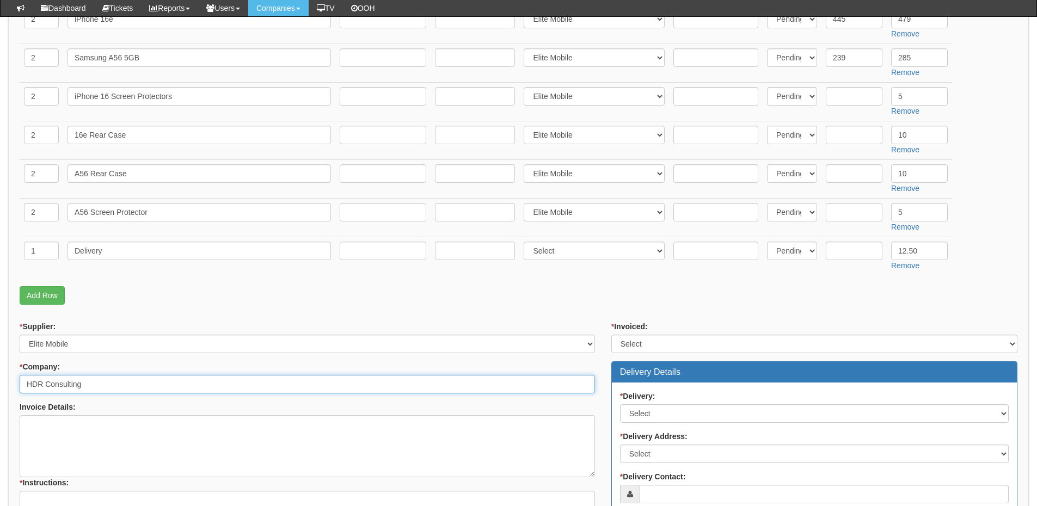
scroll to position [435, 0]
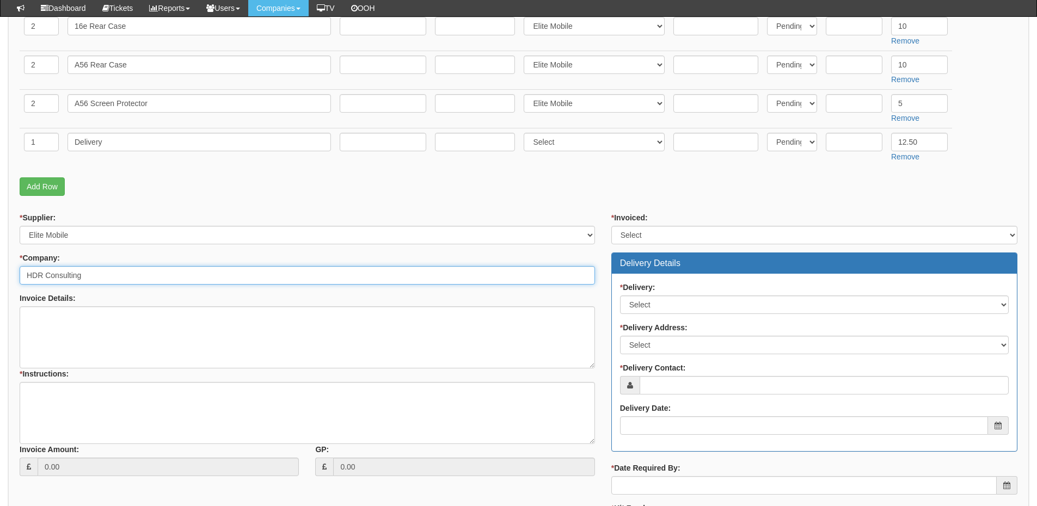
type input "HDR Consulting"
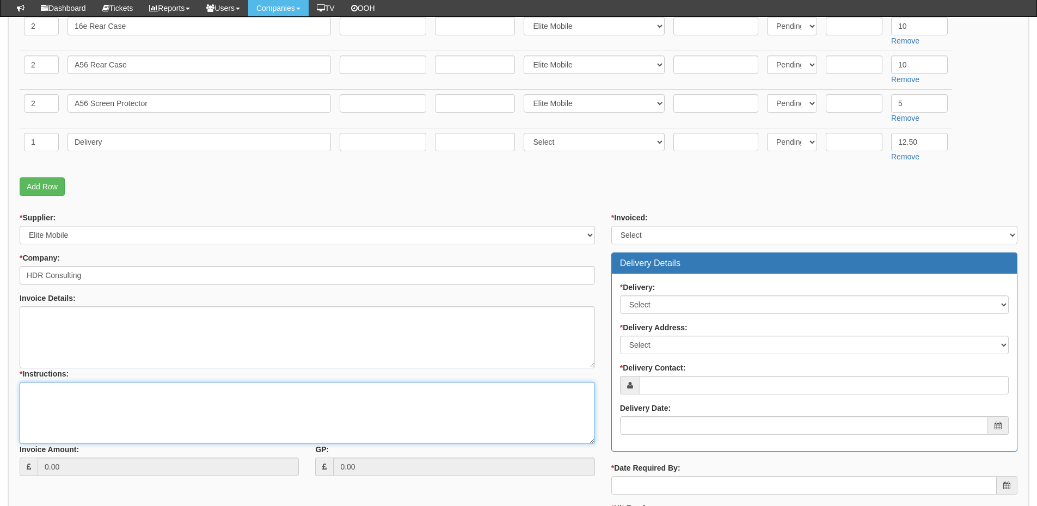
click at [79, 410] on textarea "* Instructions:" at bounding box center [307, 413] width 575 height 62
type textarea "Hardware only"
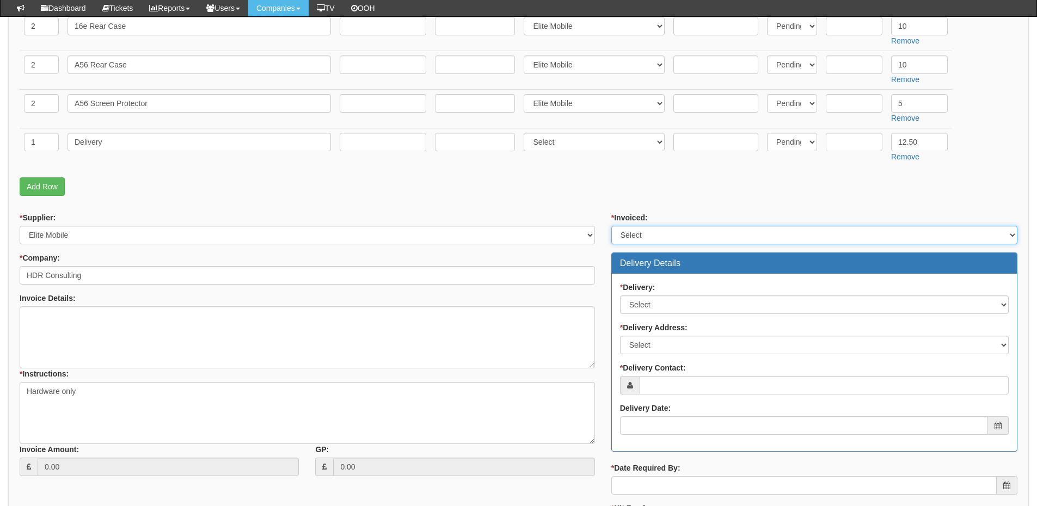
drag, startPoint x: 648, startPoint y: 226, endPoint x: 650, endPoint y: 235, distance: 9.0
click at [648, 226] on select "Select Yes No N/A STB (part of order)" at bounding box center [814, 235] width 406 height 19
click at [611, 226] on select "Select Yes No N/A STB (part of order)" at bounding box center [814, 235] width 406 height 19
click at [637, 244] on div "* Invoiced: Select Yes No N/A STB (part of order) Delivery Details * Delivery: …" at bounding box center [814, 390] width 422 height 356
click at [638, 237] on select "Select Yes No N/A STB (part of order)" at bounding box center [814, 235] width 406 height 19
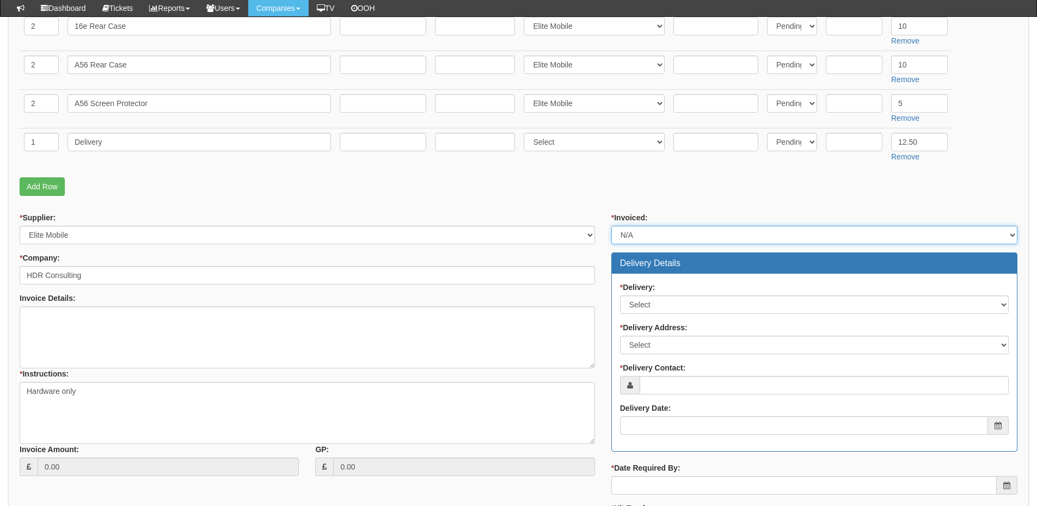
select select "2"
click at [611, 226] on select "Select Yes No N/A STB (part of order)" at bounding box center [814, 235] width 406 height 19
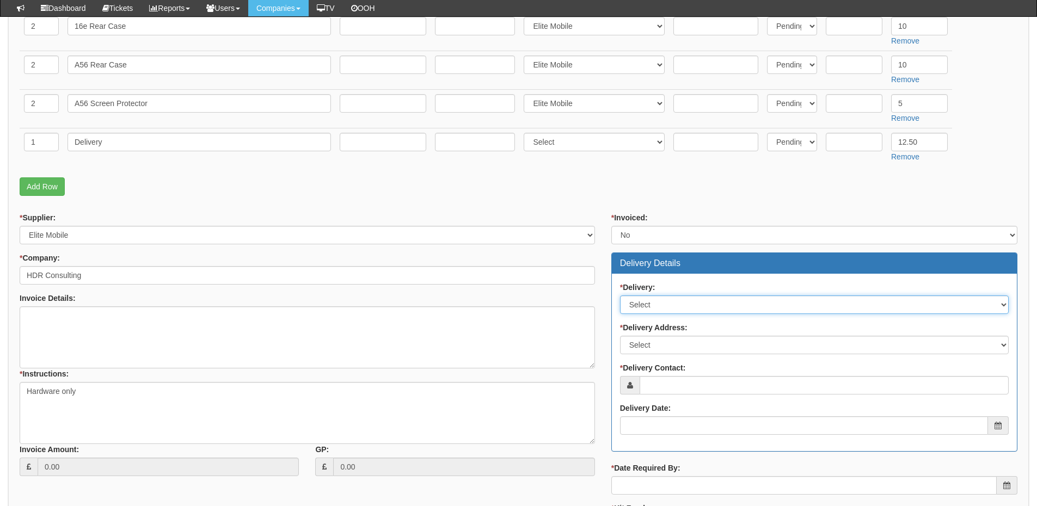
drag, startPoint x: 642, startPoint y: 298, endPoint x: 645, endPoint y: 312, distance: 15.0
click at [642, 298] on select "Select No Not Applicable Yes" at bounding box center [814, 304] width 389 height 19
select select "1"
click at [620, 295] on select "Select No Not Applicable Yes" at bounding box center [814, 304] width 389 height 19
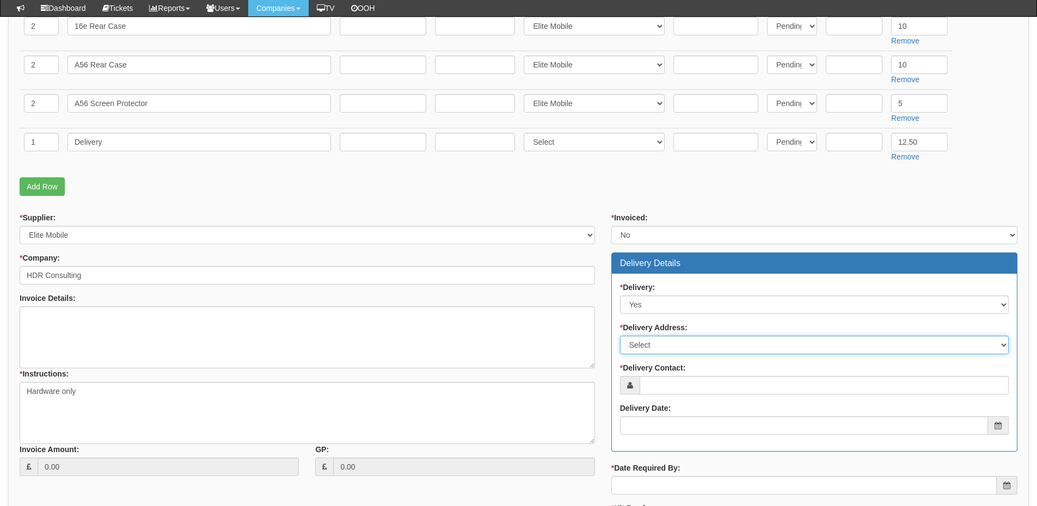
click at [648, 349] on select "Select Not Applicable Main Address - SE1 8NW Other" at bounding box center [814, 345] width 389 height 19
select select "company_main_address"
click at [620, 336] on select "Select Not Applicable Main Address - SE1 8NW Other" at bounding box center [814, 345] width 389 height 19
click at [691, 346] on select "Select Not Applicable Main Address - SE1 8NW Other" at bounding box center [814, 345] width 389 height 19
click at [601, 418] on div "Invoice Amount: 0.00 GP: 0.00" at bounding box center [306, 437] width 591 height 94
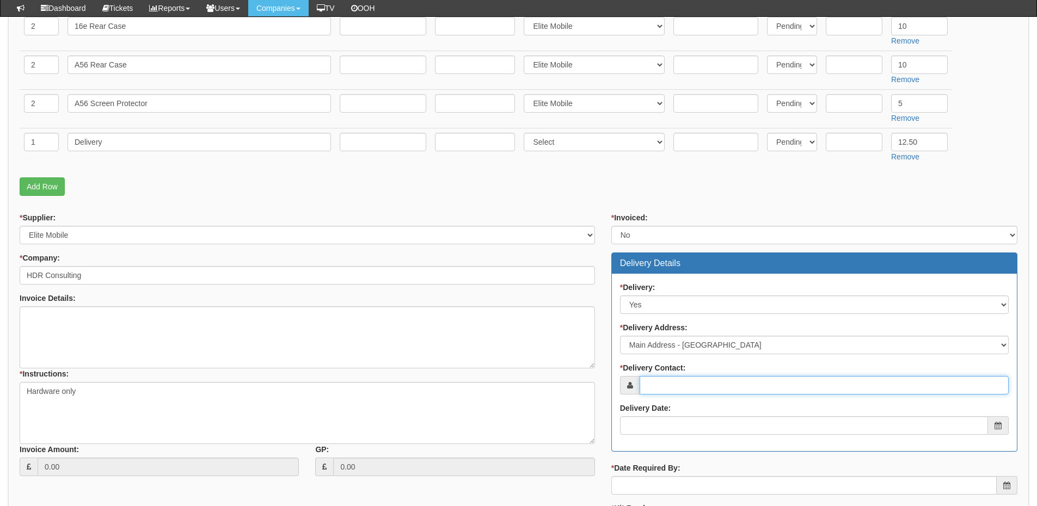
click at [653, 379] on input "* Delivery Contact:" at bounding box center [823, 385] width 369 height 19
click at [675, 387] on input "* Delivery Contact:" at bounding box center [823, 385] width 369 height 19
paste input "Samuel Spinu"
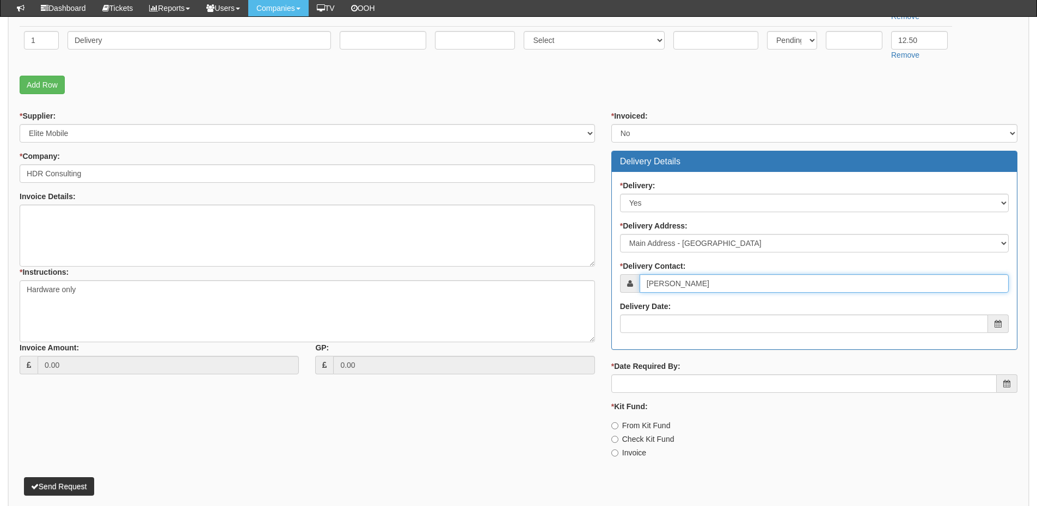
scroll to position [544, 0]
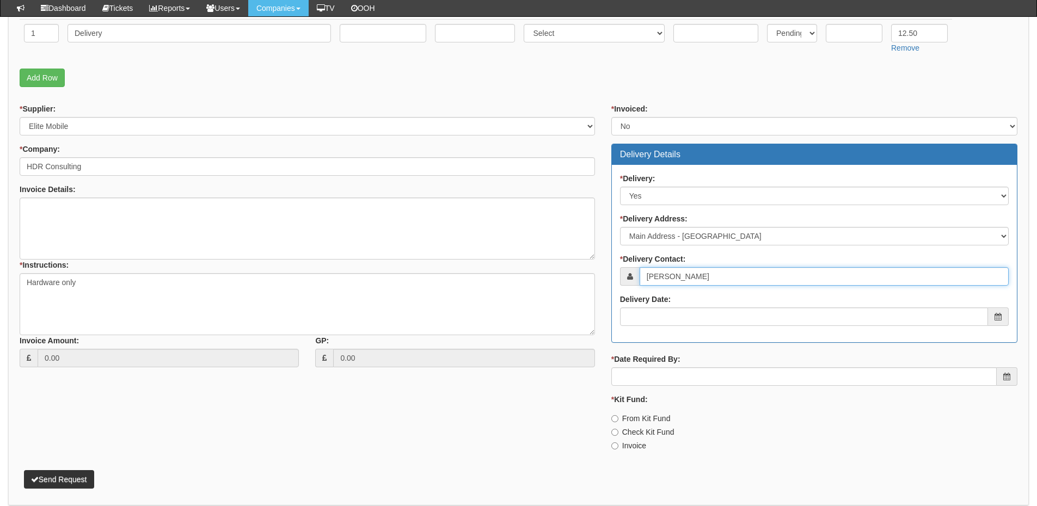
type input "Samuel Spinu"
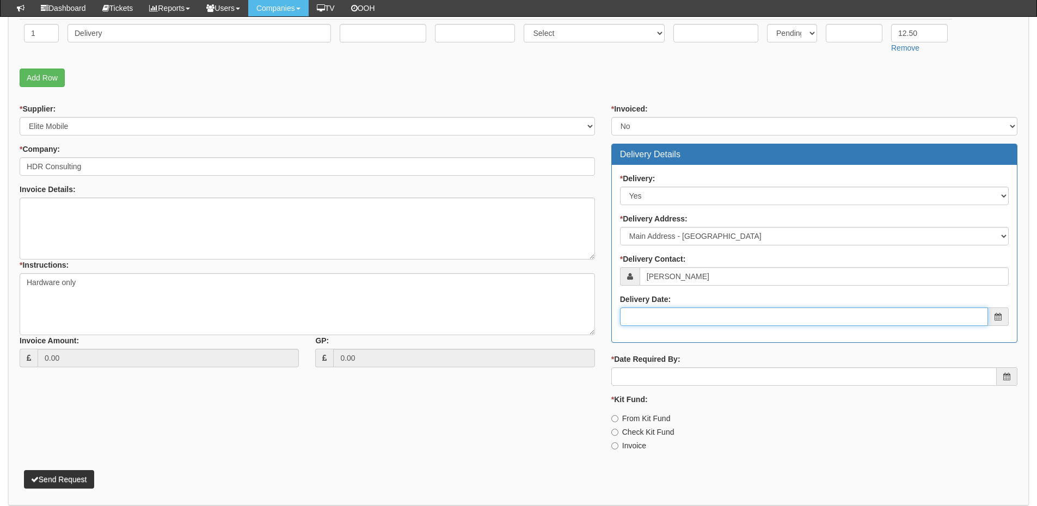
click at [689, 322] on input "Delivery Date:" at bounding box center [804, 316] width 368 height 19
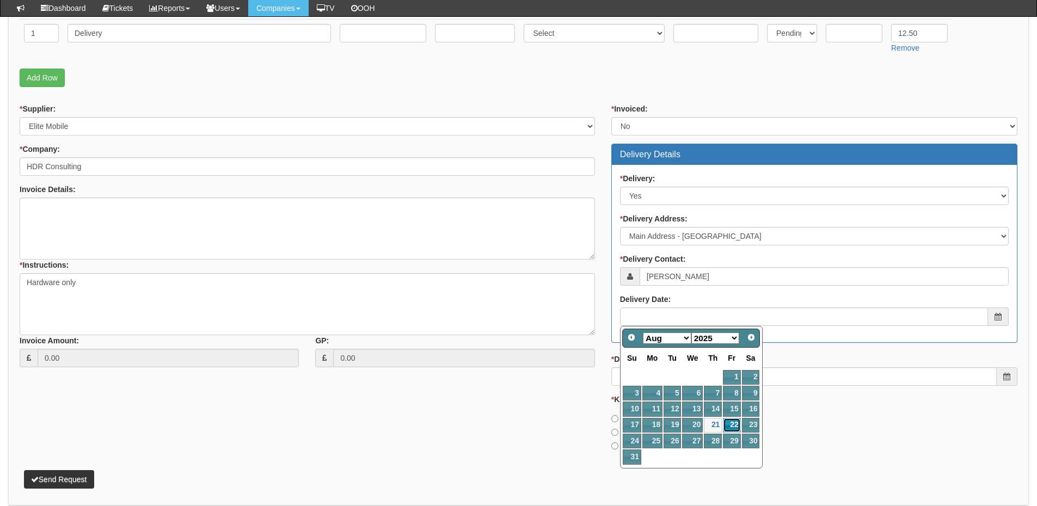
click at [731, 427] on link "22" at bounding box center [731, 425] width 17 height 15
type input "[DATE]"
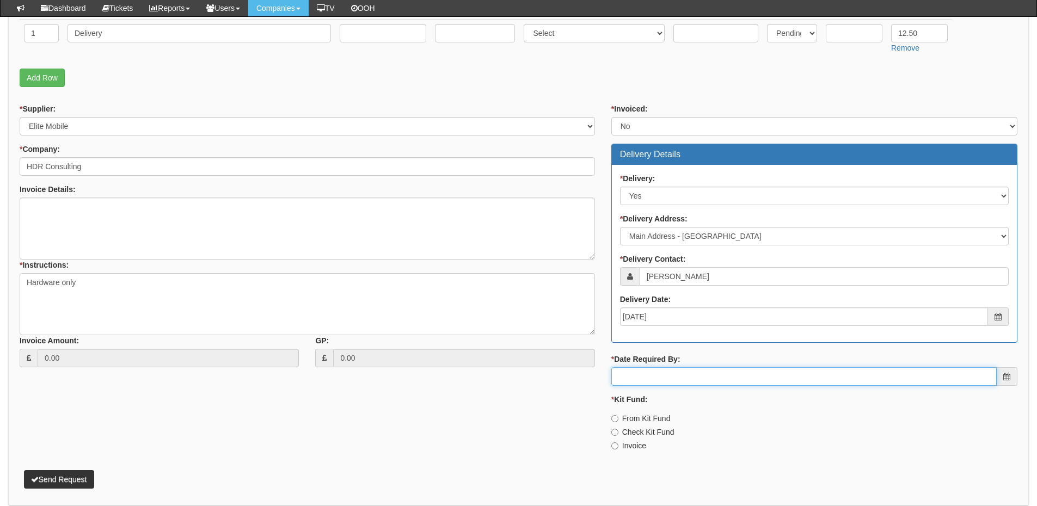
click at [719, 378] on input "* Date Required By:" at bounding box center [803, 376] width 385 height 19
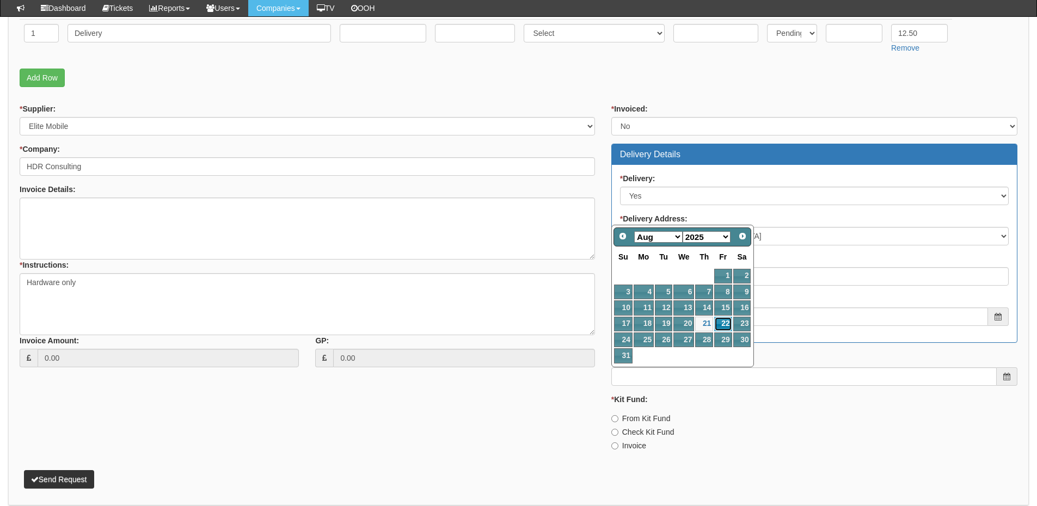
click at [722, 323] on link "22" at bounding box center [722, 324] width 17 height 15
type input "[DATE]"
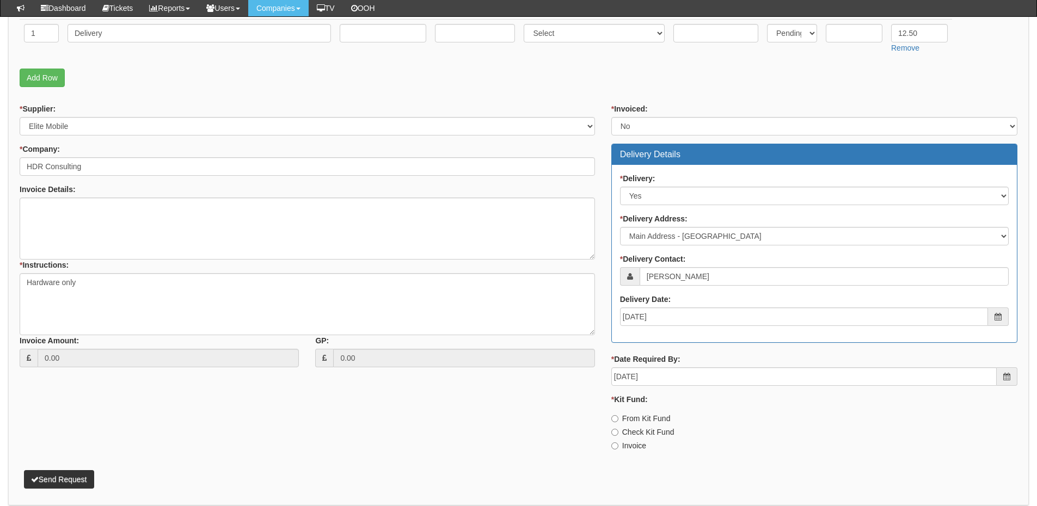
click at [635, 421] on label "From Kit Fund" at bounding box center [640, 418] width 59 height 11
click at [618, 421] on input "From Kit Fund" at bounding box center [614, 418] width 7 height 7
radio input "true"
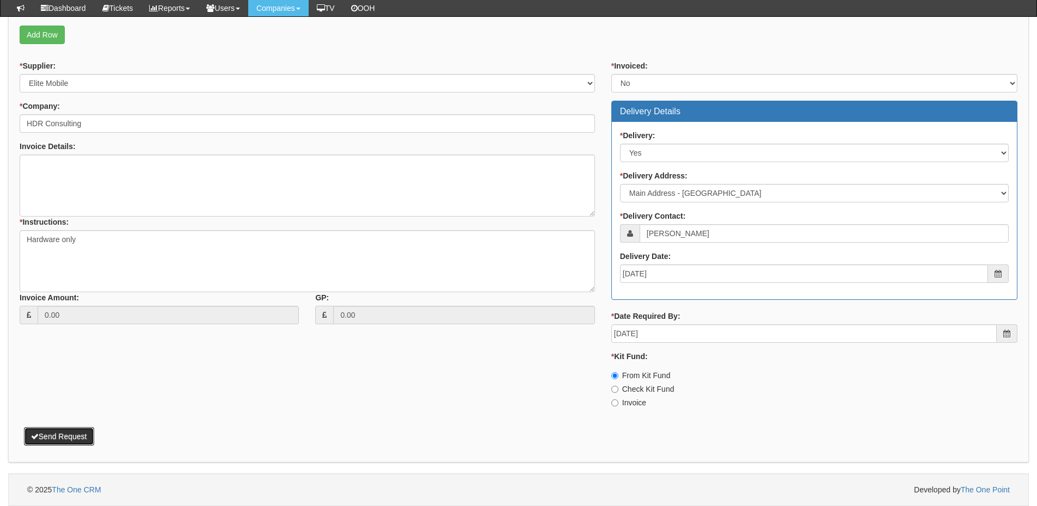
click at [52, 436] on button "Send Request" at bounding box center [59, 436] width 70 height 19
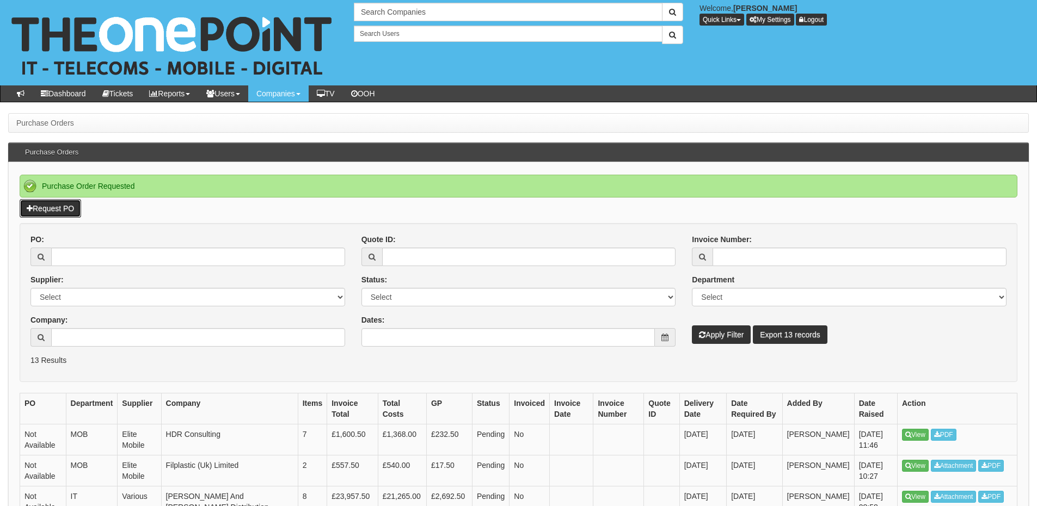
click at [74, 206] on link "Request PO" at bounding box center [50, 208] width 61 height 19
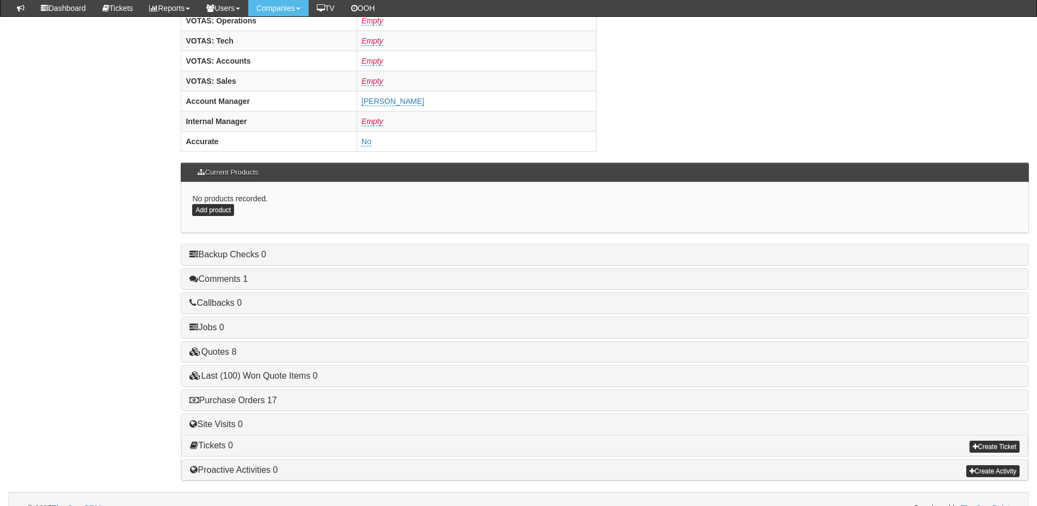
scroll to position [453, 0]
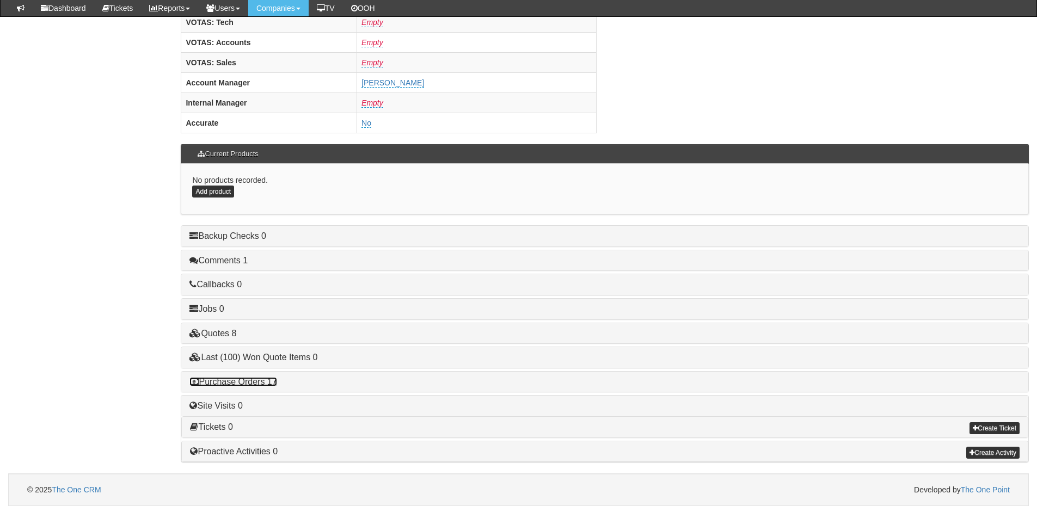
click at [254, 379] on link "Purchase Orders 17" at bounding box center [232, 381] width 87 height 9
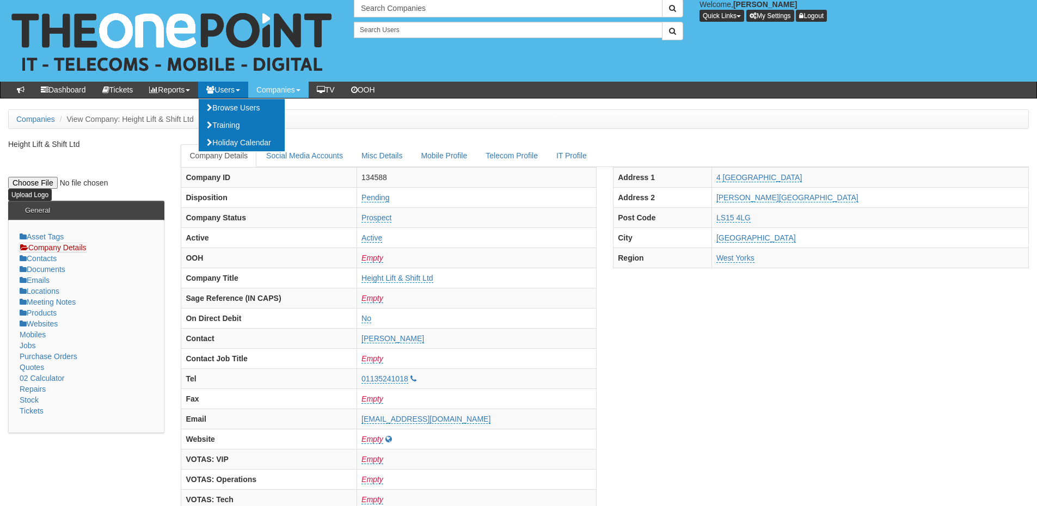
scroll to position [0, 0]
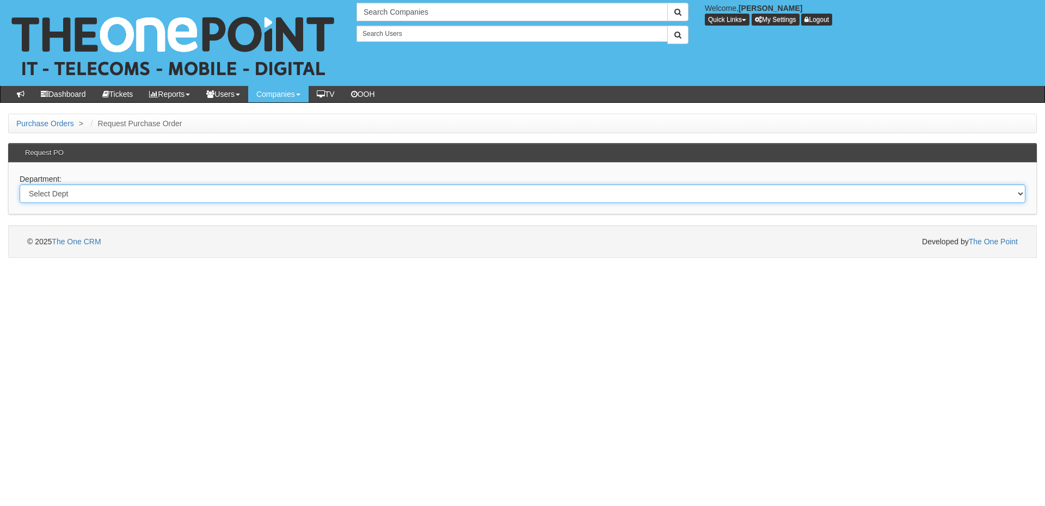
click at [191, 199] on select "Select Dept Digital Internal IT Mobiles Marketing Telecoms" at bounding box center [523, 193] width 1006 height 19
select select "?pipeID=&dept=IT"
click at [20, 184] on select "Select Dept Digital Internal IT Mobiles Marketing Telecoms" at bounding box center [523, 193] width 1006 height 19
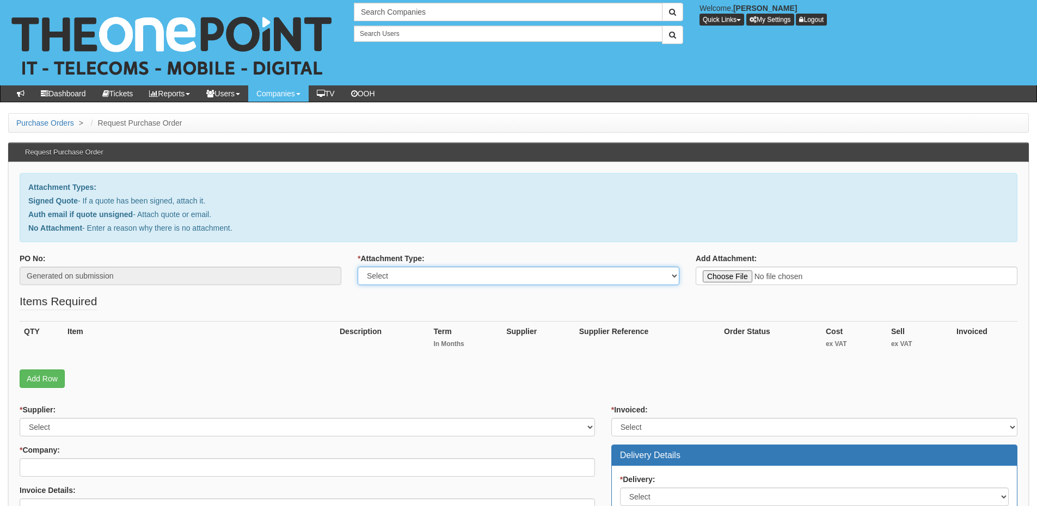
click at [416, 279] on select "Select Signed Quote Auth email with quote if unsigned No Attachment" at bounding box center [518, 276] width 322 height 19
select select "Signed Quote"
click at [357, 267] on select "Select Signed Quote Auth email with quote if unsigned No Attachment" at bounding box center [518, 276] width 322 height 19
type input "C:\fakepath\ExBow Limited - New I.T (1).pdf"
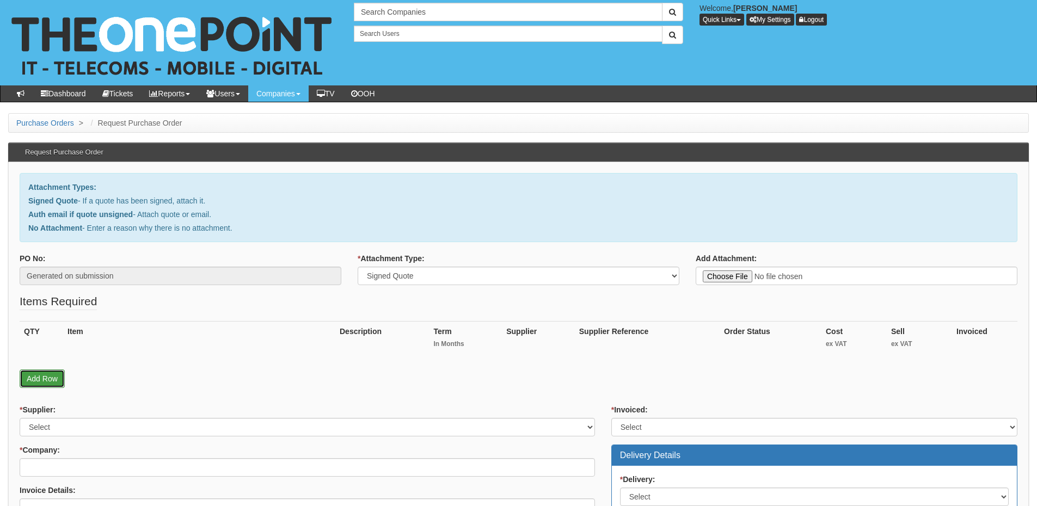
click at [57, 377] on link "Add Row" at bounding box center [42, 378] width 45 height 19
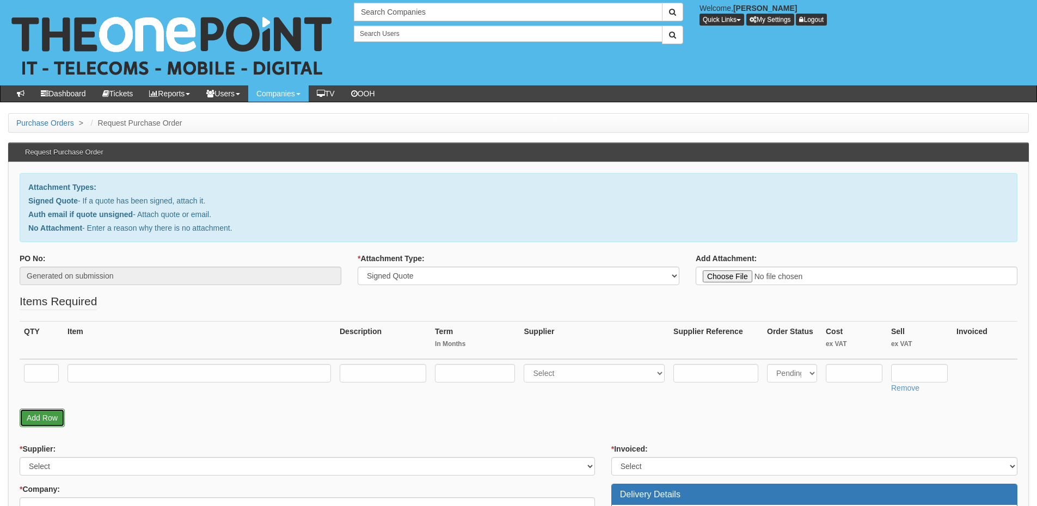
click at [56, 422] on link "Add Row" at bounding box center [42, 418] width 45 height 19
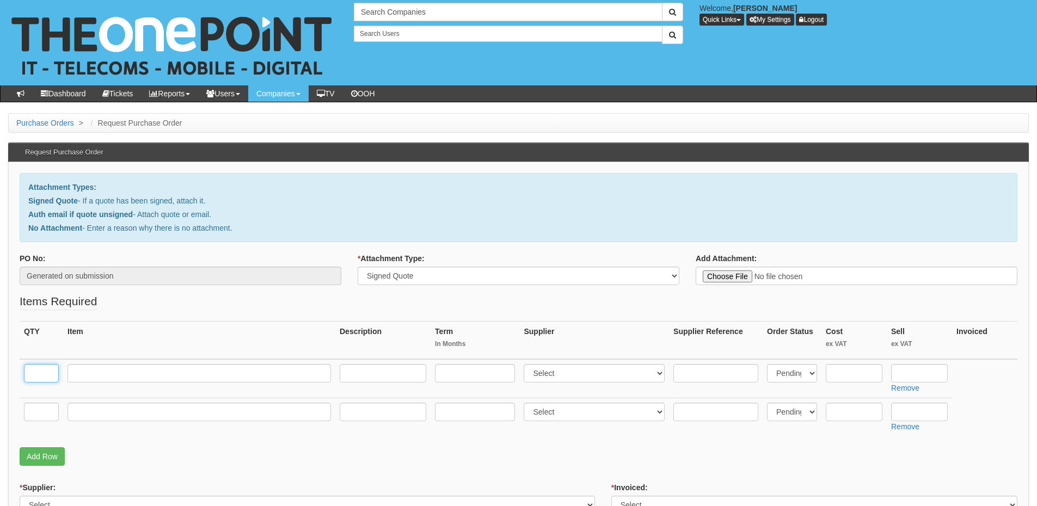
click at [53, 371] on input "text" at bounding box center [41, 373] width 35 height 19
type input "2"
click at [47, 406] on input "text" at bounding box center [41, 412] width 35 height 19
type input "2"
click at [89, 375] on input "text" at bounding box center [198, 373] width 263 height 19
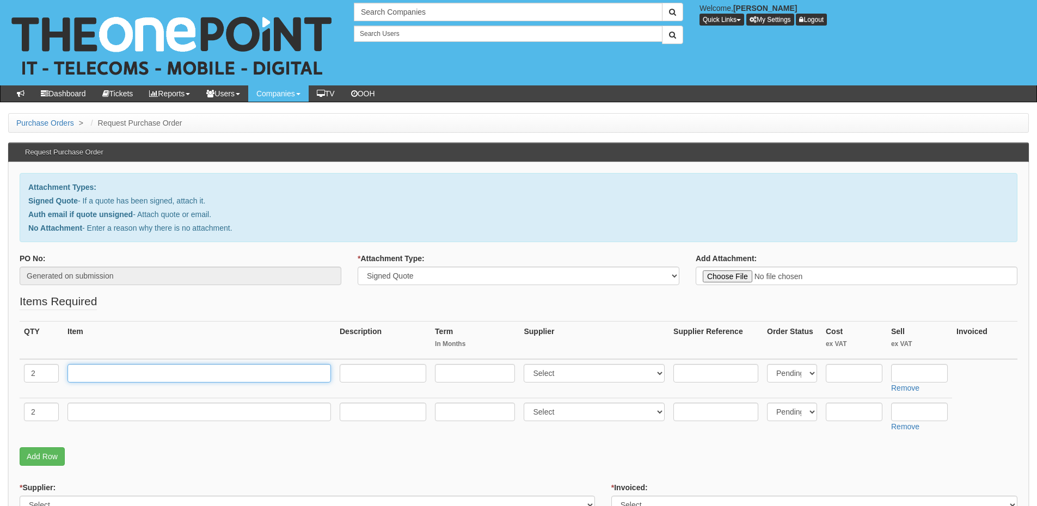
click at [158, 372] on input "text" at bounding box center [198, 373] width 263 height 19
paste input "M365 Business Standard license"
type input "M365 Business Standard license"
click at [582, 371] on select "Select 123 [DOMAIN_NAME] 1Password 3 4Gon [PERSON_NAME] Electric Ltd Abzorb Acc…" at bounding box center [593, 373] width 141 height 19
select select "291"
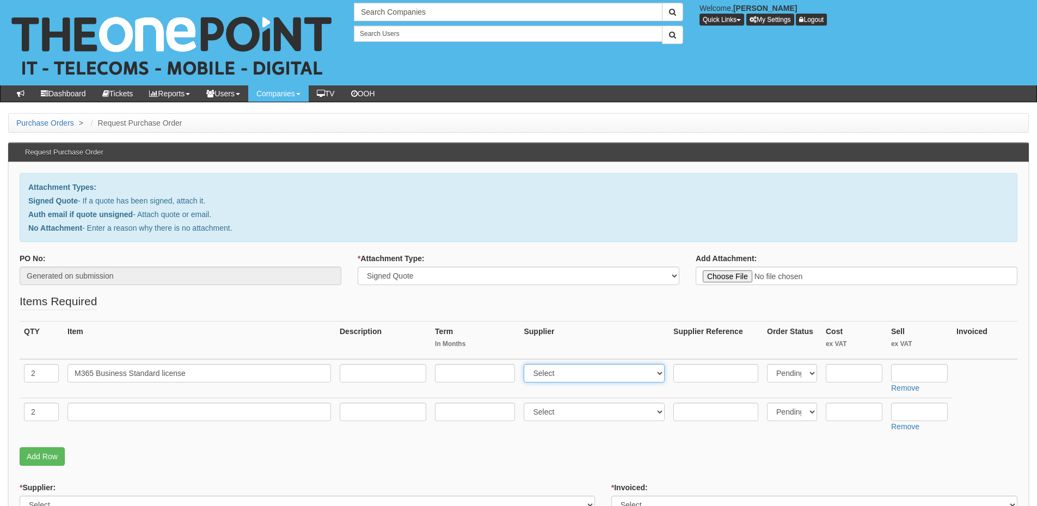
click at [526, 364] on select "Select 123 [DOMAIN_NAME] 1Password 3 4Gon [PERSON_NAME] Electric Ltd Abzorb Acc…" at bounding box center [593, 373] width 141 height 19
click at [921, 365] on input "text" at bounding box center [919, 373] width 57 height 19
type input "10.08"
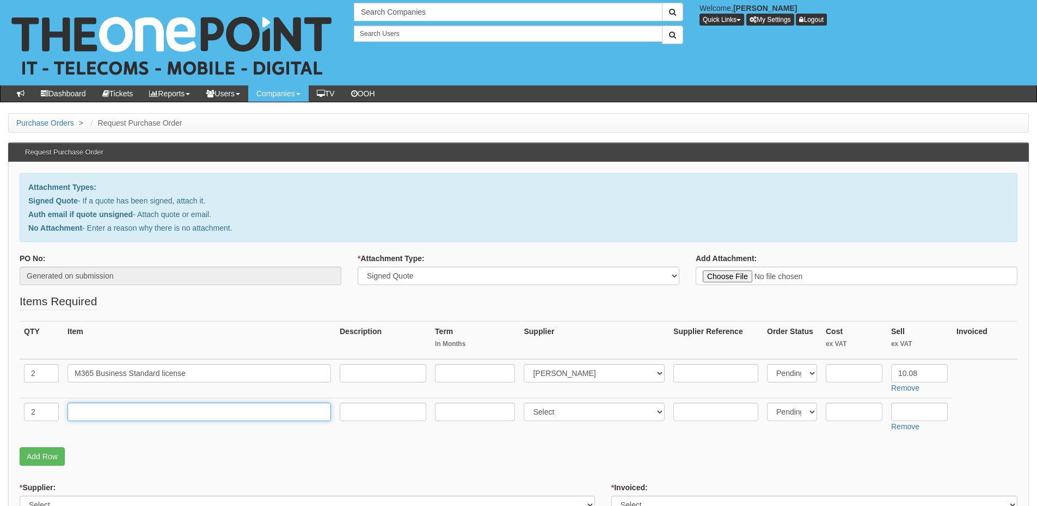
click at [96, 403] on input "text" at bounding box center [198, 412] width 263 height 19
paste input "The One Plan"
type input "The One Plan"
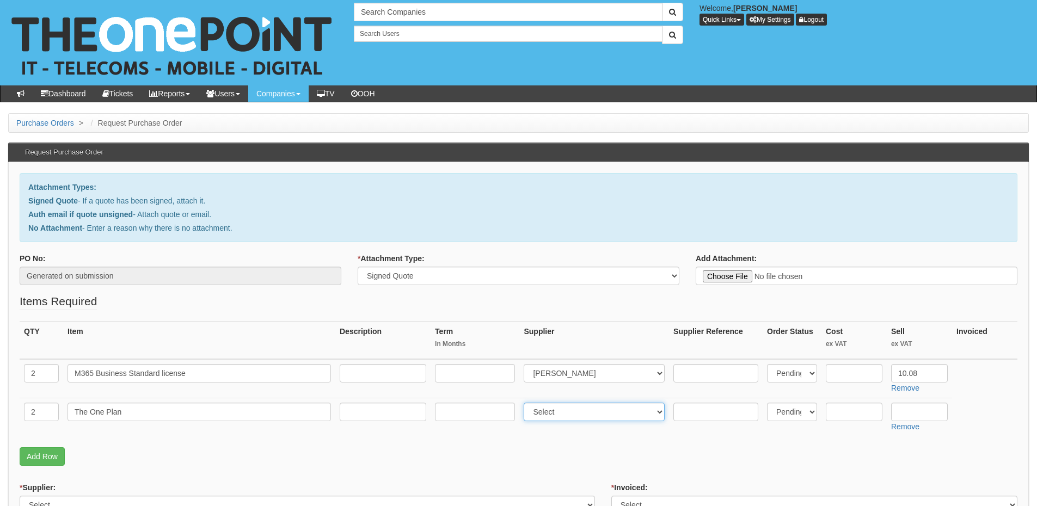
click at [560, 414] on select "Select 123 [DOMAIN_NAME] 1Password 3 4Gon [PERSON_NAME] Electric Ltd Abzorb Acc…" at bounding box center [593, 412] width 141 height 19
select select "81"
click at [526, 403] on select "Select 123 [DOMAIN_NAME] 1Password 3 4Gon [PERSON_NAME] Electric Ltd Abzorb Acc…" at bounding box center [593, 412] width 141 height 19
click at [905, 413] on input "text" at bounding box center [919, 412] width 57 height 19
type input "29.50"
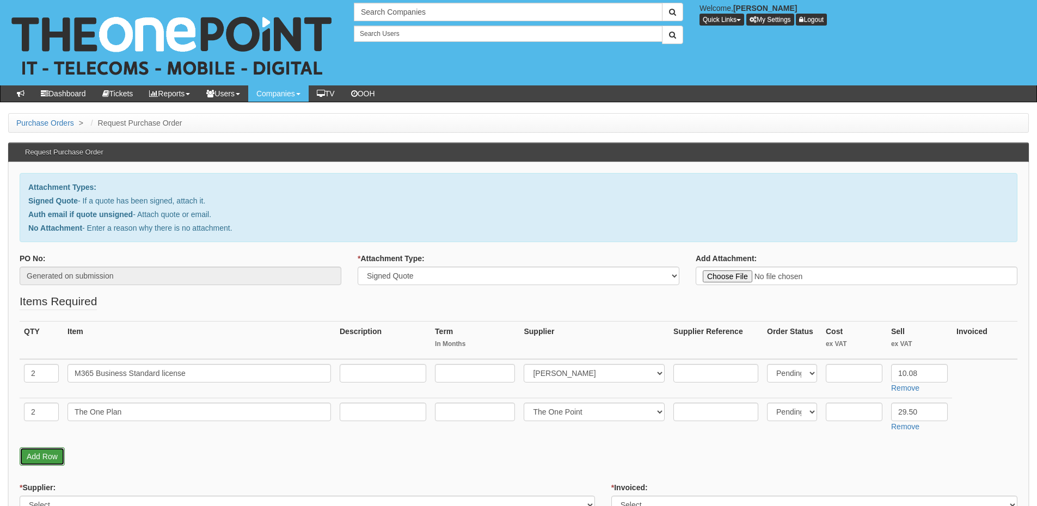
click at [49, 455] on link "Add Row" at bounding box center [42, 456] width 45 height 19
click at [45, 449] on input "text" at bounding box center [41, 450] width 35 height 19
type input "59"
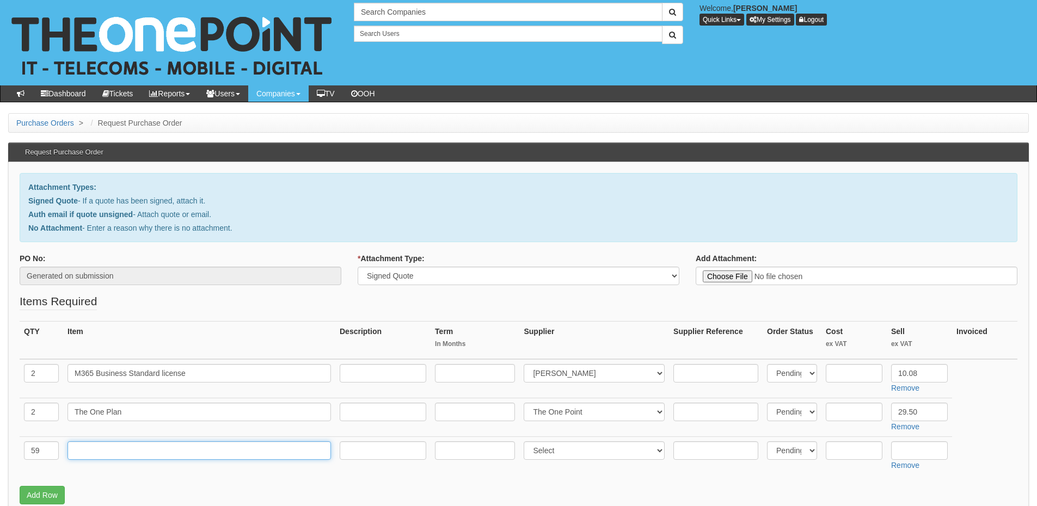
click at [89, 447] on input "text" at bounding box center [198, 450] width 263 height 19
paste input "The One Plan Backups ([GEOGRAPHIC_DATA])"
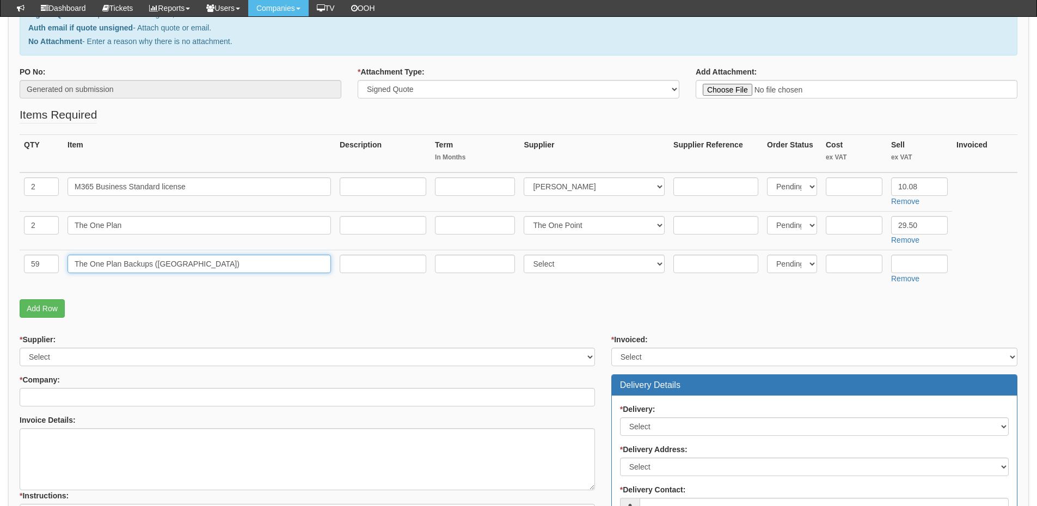
scroll to position [163, 0]
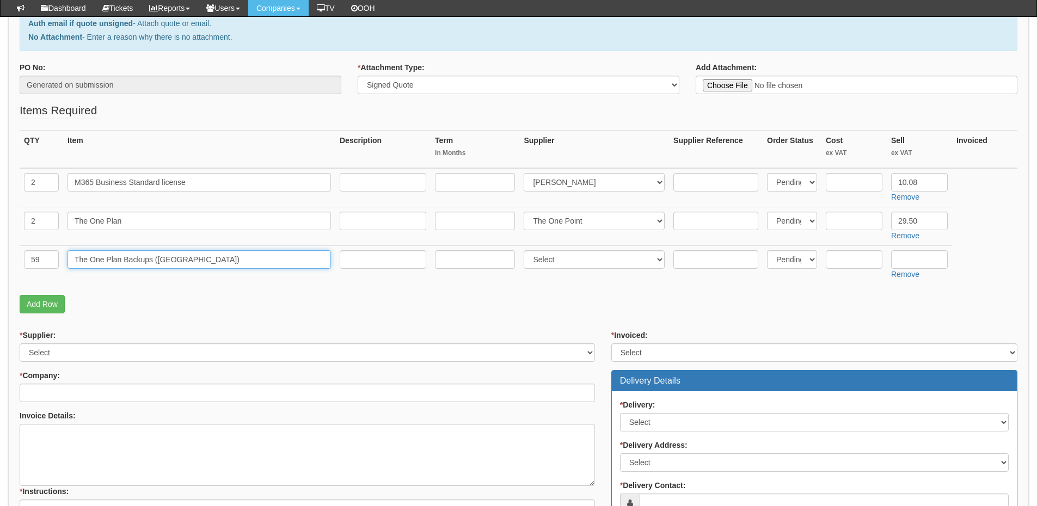
type input "The One Plan Backups ([GEOGRAPHIC_DATA])"
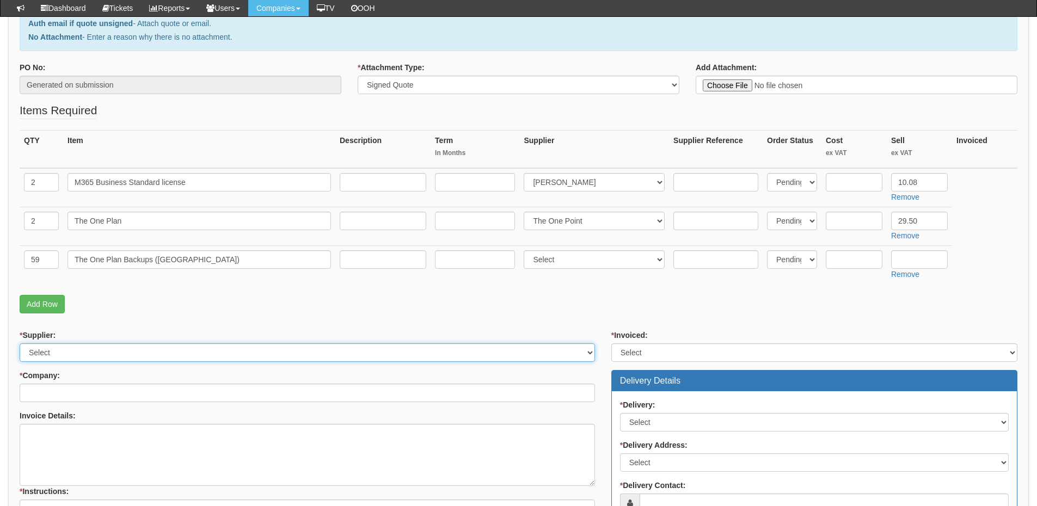
click at [81, 354] on select "Select 123 [DOMAIN_NAME] 1Password 3 4Gon [PERSON_NAME] Electric Ltd Abzorb Acc…" at bounding box center [307, 352] width 575 height 19
select select "124"
click at [20, 343] on select "Select 123 [DOMAIN_NAME] 1Password 3 4Gon [PERSON_NAME] Electric Ltd Abzorb Acc…" at bounding box center [307, 352] width 575 height 19
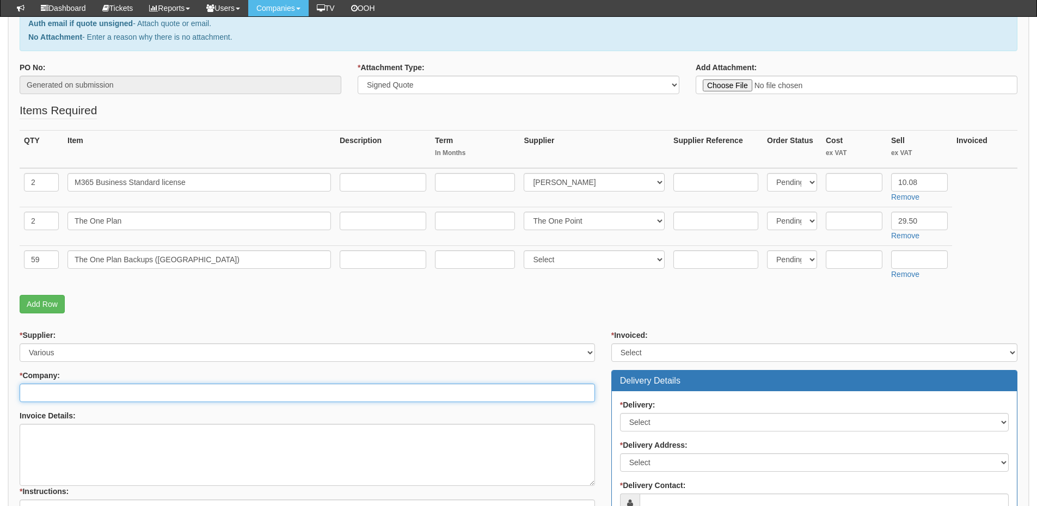
click at [75, 389] on input "* Company:" at bounding box center [307, 393] width 575 height 19
click at [68, 392] on input "exbo" at bounding box center [307, 393] width 575 height 19
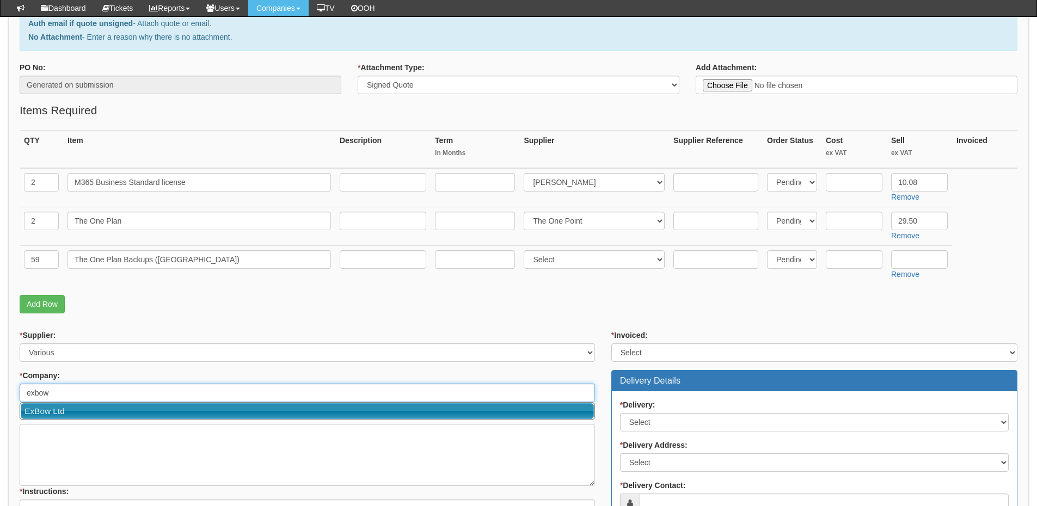
click at [64, 406] on link "ExBow Ltd" at bounding box center [307, 411] width 573 height 16
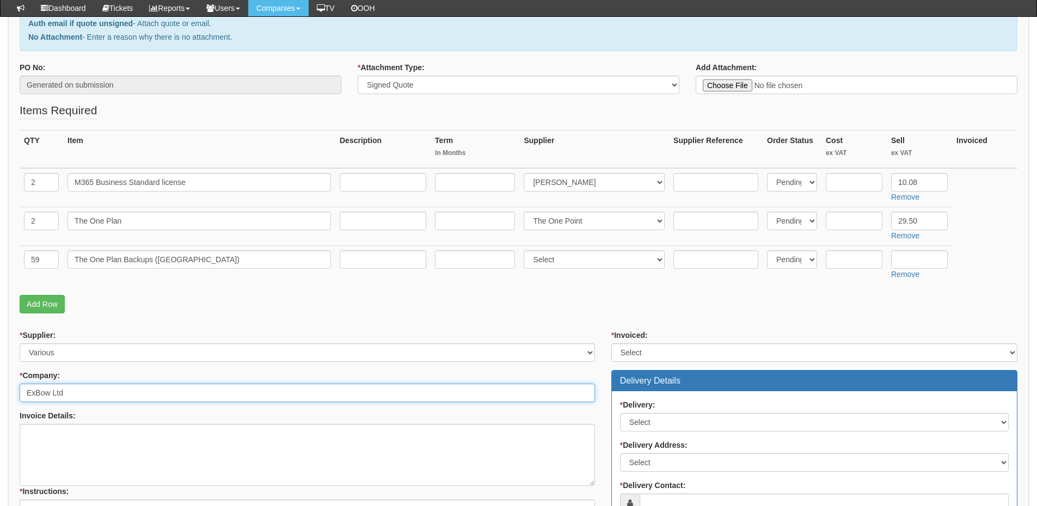
type input "ExBow Ltd"
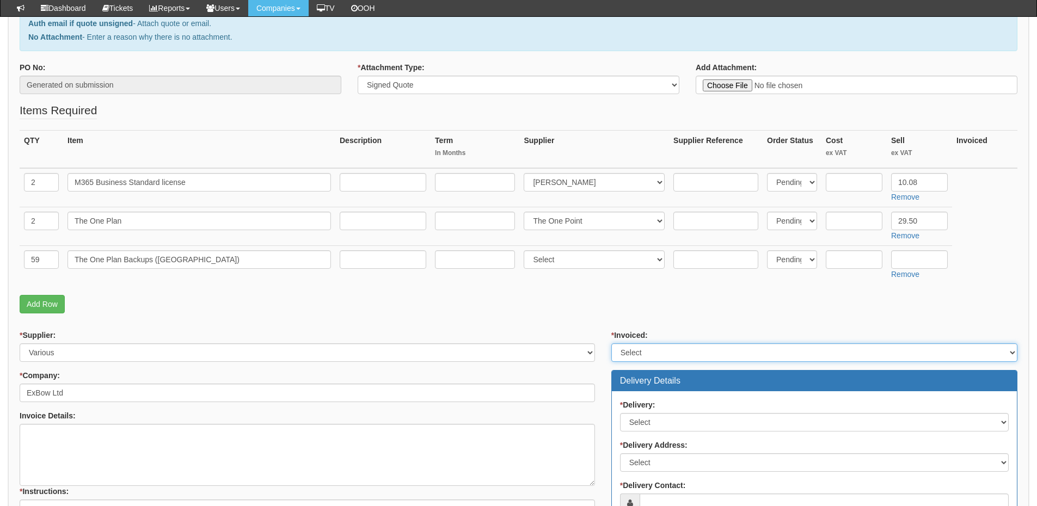
click at [649, 352] on select "Select Yes No N/A STB (part of order)" at bounding box center [814, 352] width 406 height 19
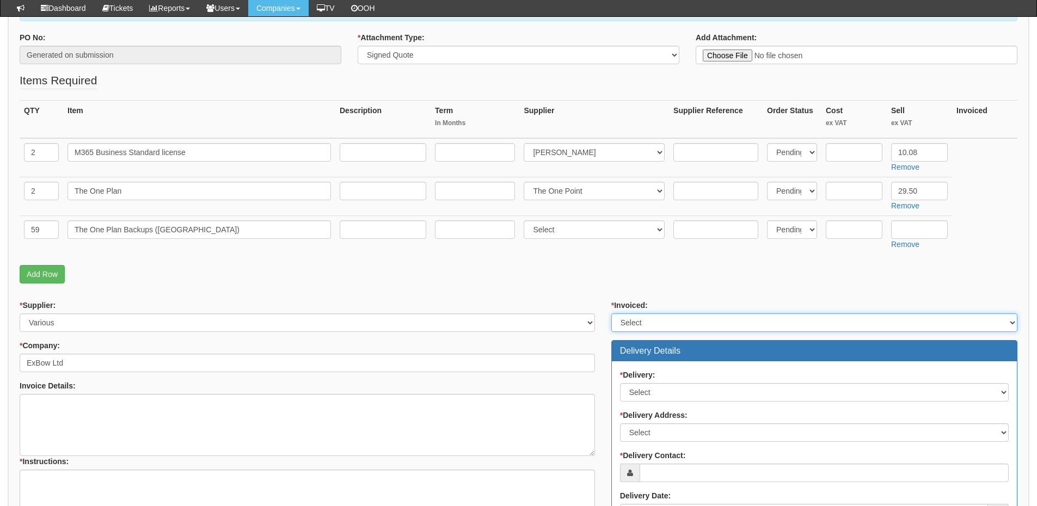
scroll to position [218, 0]
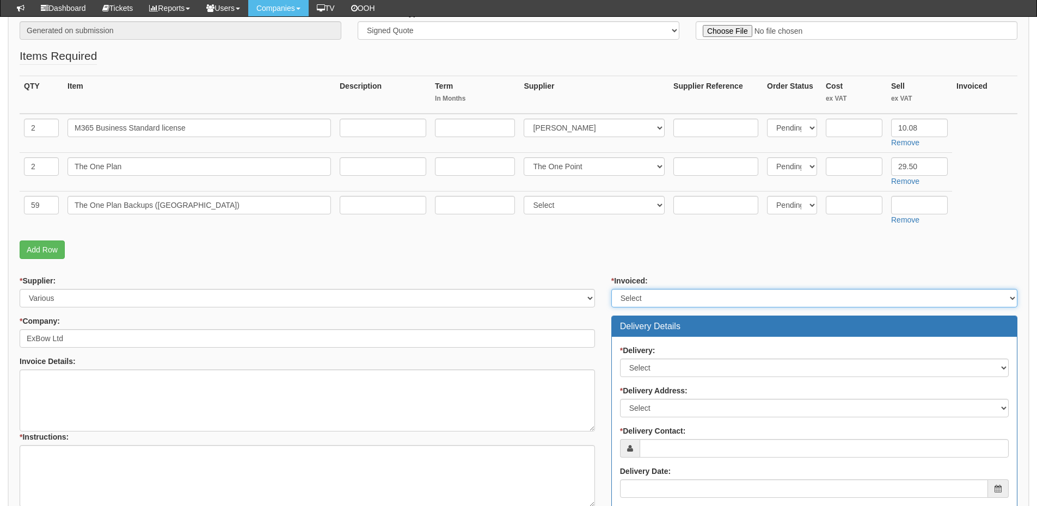
click at [649, 293] on select "Select Yes No N/A STB (part of order)" at bounding box center [814, 298] width 406 height 19
select select "2"
click at [611, 289] on select "Select Yes No N/A STB (part of order)" at bounding box center [814, 298] width 406 height 19
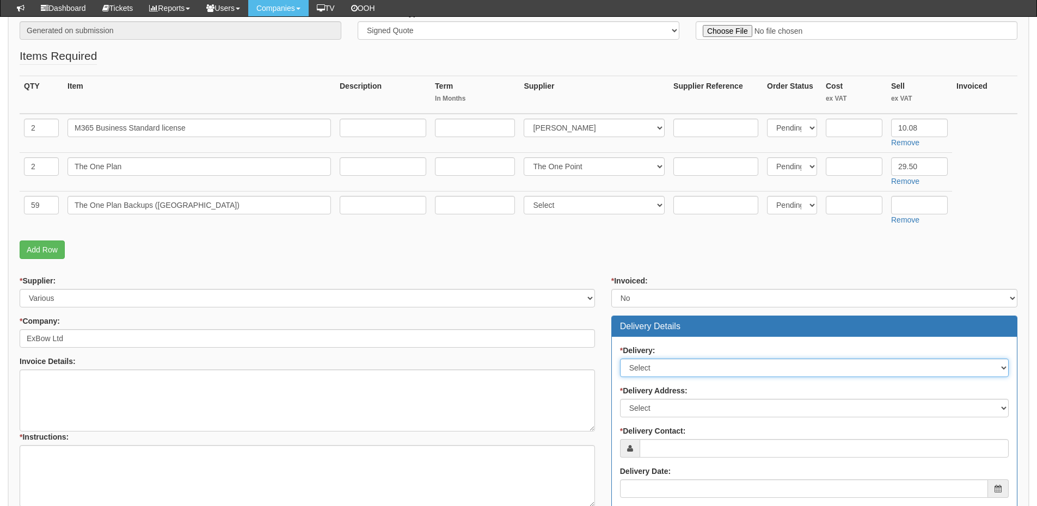
click at [653, 364] on select "Select No Not Applicable Yes" at bounding box center [814, 368] width 389 height 19
select select "3"
click at [620, 359] on select "Select No Not Applicable Yes" at bounding box center [814, 368] width 389 height 19
click at [661, 410] on select "Select Not Applicable Main Address - HU13 0DZ Other" at bounding box center [814, 408] width 389 height 19
select select "N/A"
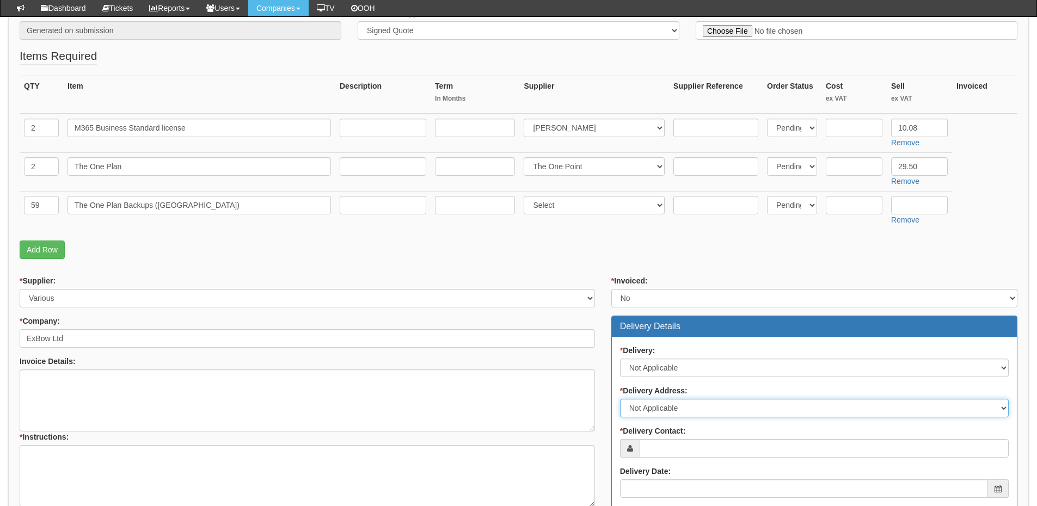
click at [620, 399] on select "Select Not Applicable Main Address - HU13 0DZ Other" at bounding box center [814, 408] width 389 height 19
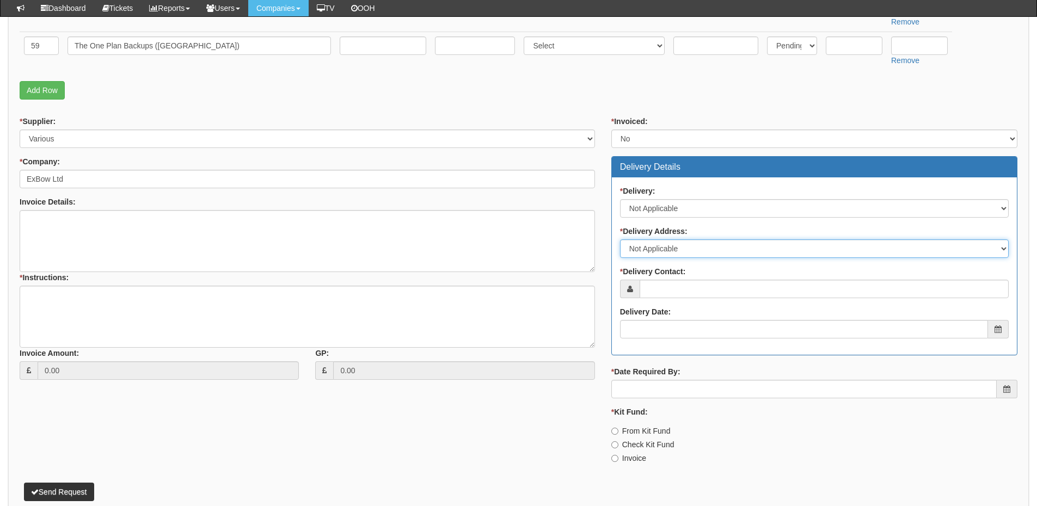
scroll to position [381, 0]
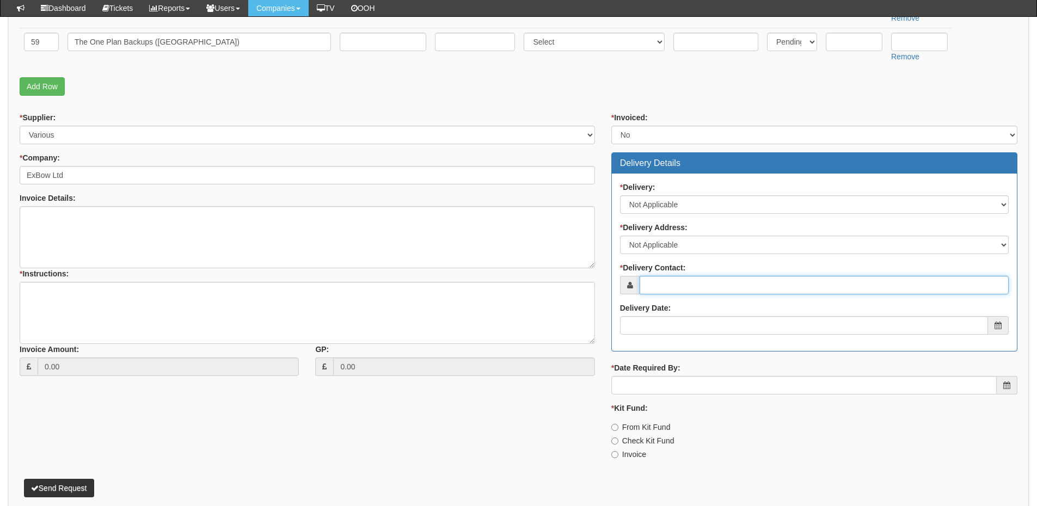
click at [675, 285] on input "* Delivery Contact:" at bounding box center [823, 285] width 369 height 19
click at [687, 286] on input "* Delivery Contact:" at bounding box center [823, 285] width 369 height 19
paste input "[PERSON_NAME][MEDICAL_DATA]"
type input "[PERSON_NAME][MEDICAL_DATA]"
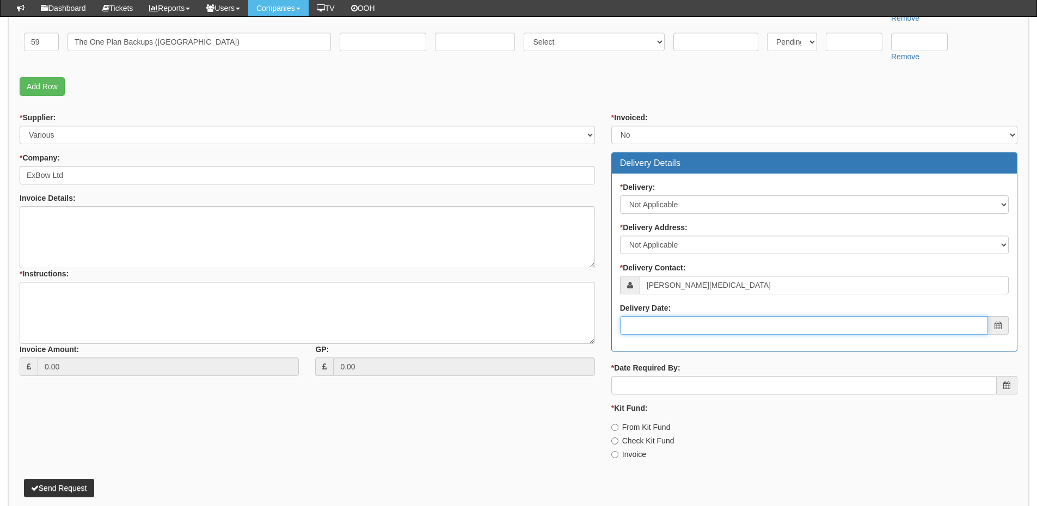
click at [679, 322] on input "Delivery Date:" at bounding box center [804, 325] width 368 height 19
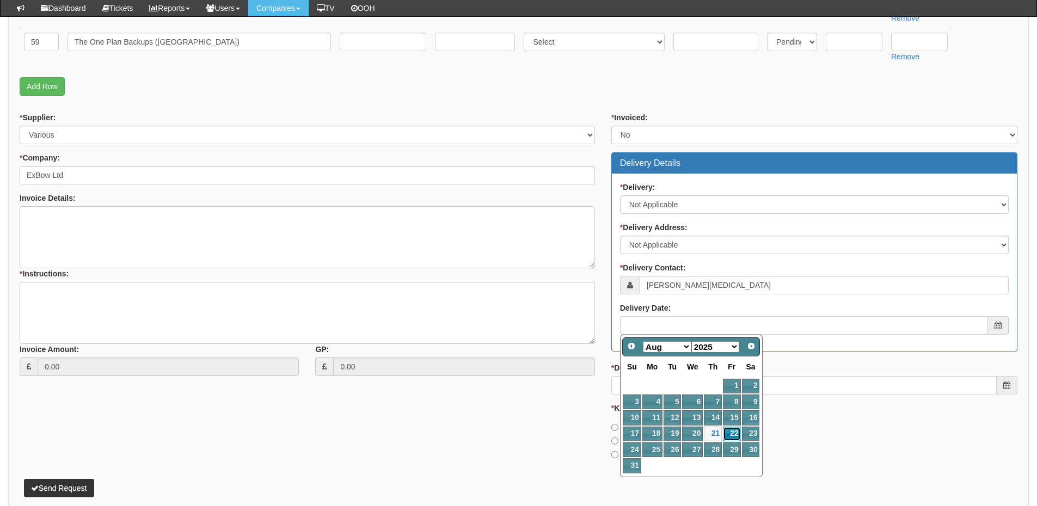
click at [729, 431] on link "22" at bounding box center [731, 434] width 17 height 15
type input "[DATE]"
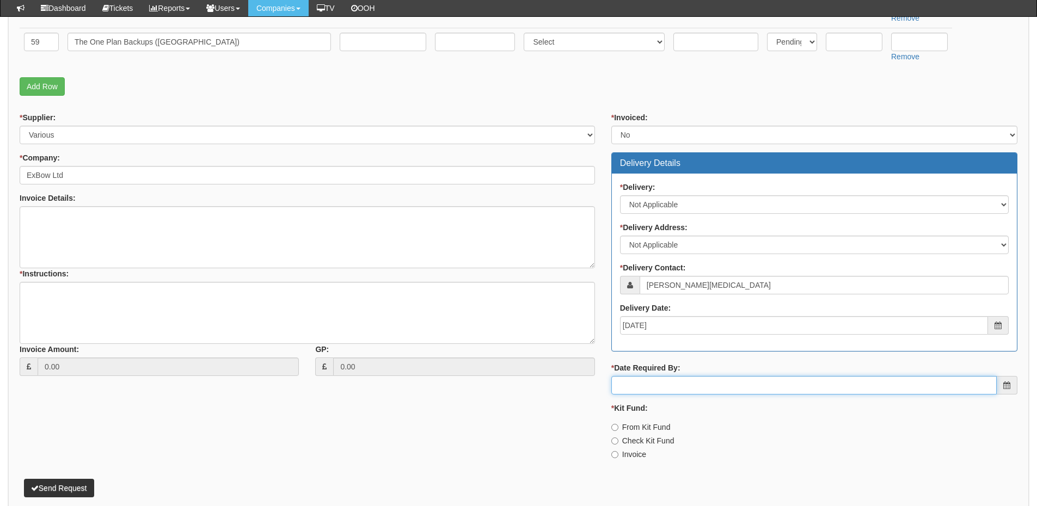
click at [714, 381] on input "* Date Required By:" at bounding box center [803, 385] width 385 height 19
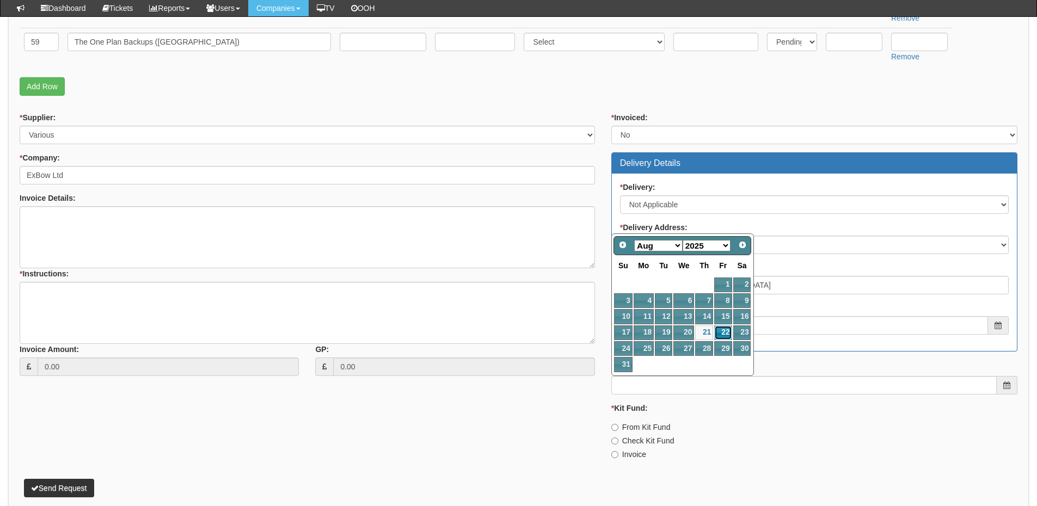
click at [720, 334] on link "22" at bounding box center [722, 332] width 17 height 15
type input "[DATE]"
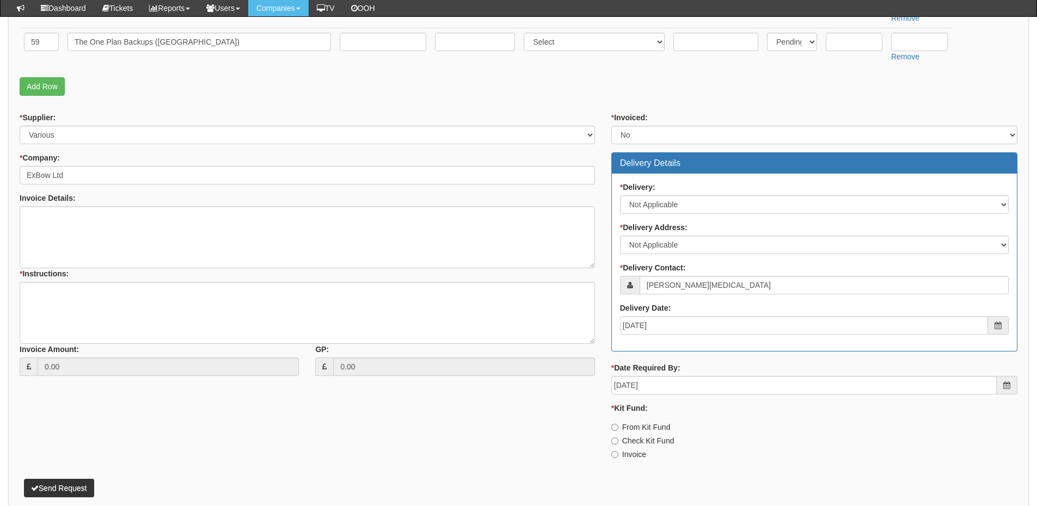
click at [638, 460] on div "* Invoiced: Select Yes No N/A STB (part of order) Delivery Details * Delivery: …" at bounding box center [814, 290] width 422 height 356
click at [627, 451] on label "Invoice" at bounding box center [628, 454] width 35 height 11
click at [618, 431] on input "Invoice" at bounding box center [614, 427] width 7 height 7
radio input "true"
click at [126, 311] on textarea "* Instructions:" at bounding box center [307, 313] width 575 height 62
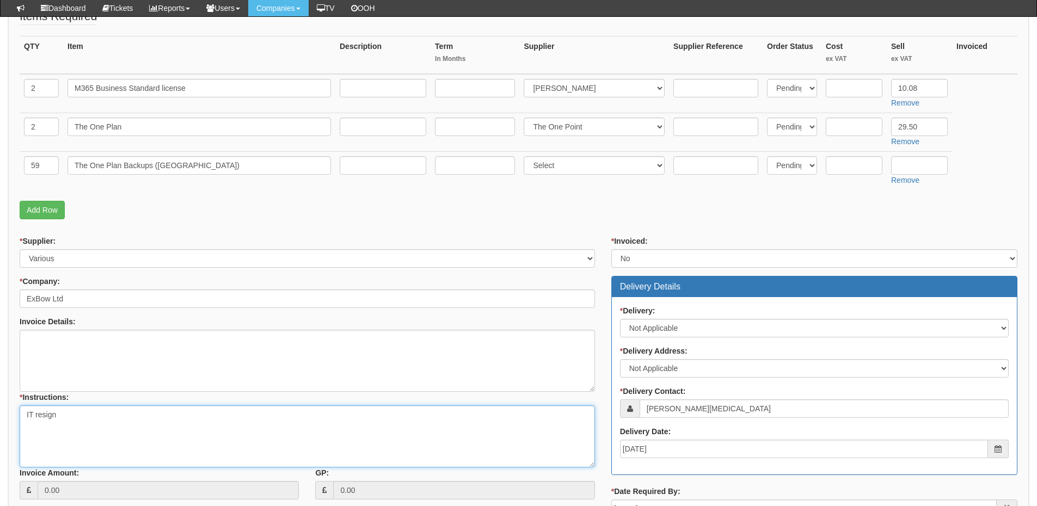
scroll to position [218, 0]
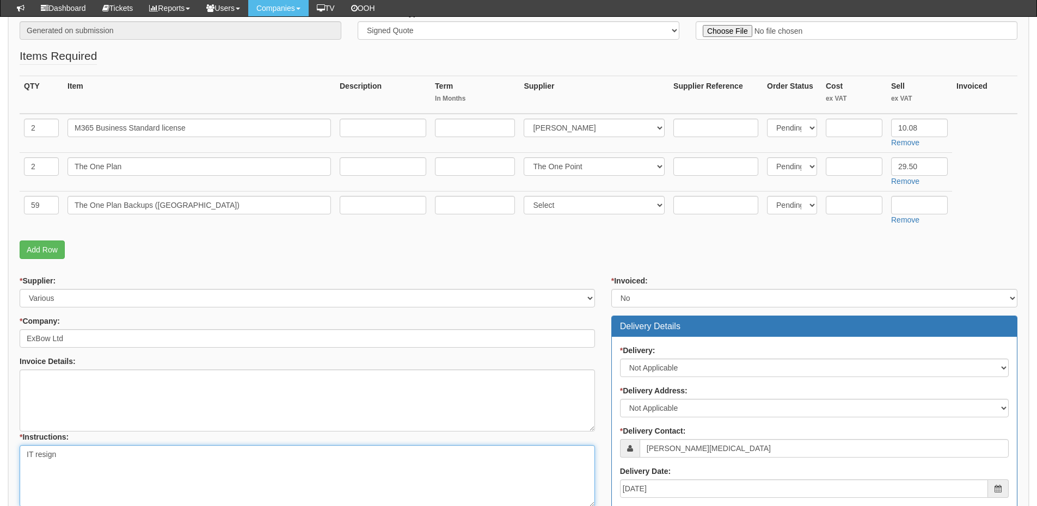
type textarea "IT resign"
click at [839, 128] on input "text" at bounding box center [853, 128] width 57 height 19
type input "8.22"
click at [144, 459] on textarea "IT resign" at bounding box center [307, 476] width 575 height 62
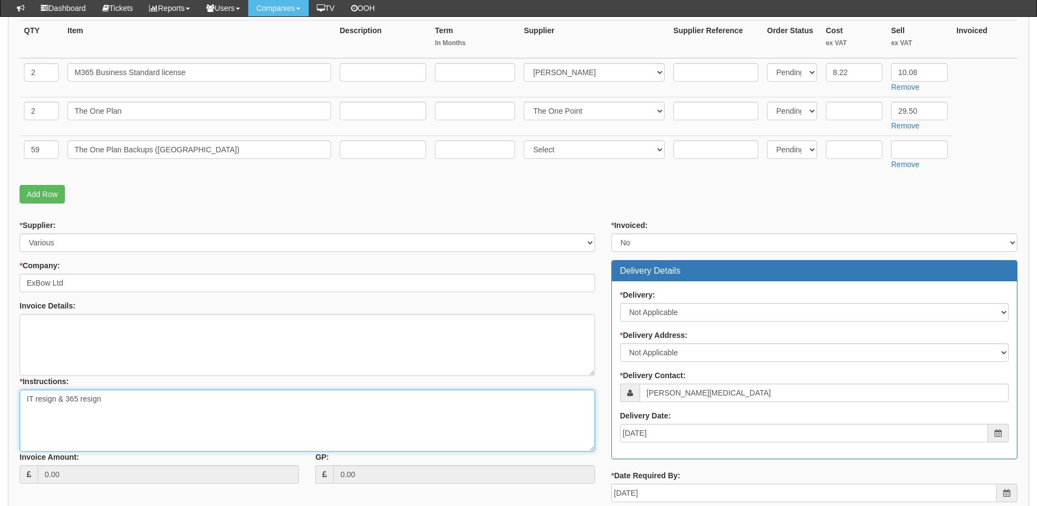
scroll to position [272, 0]
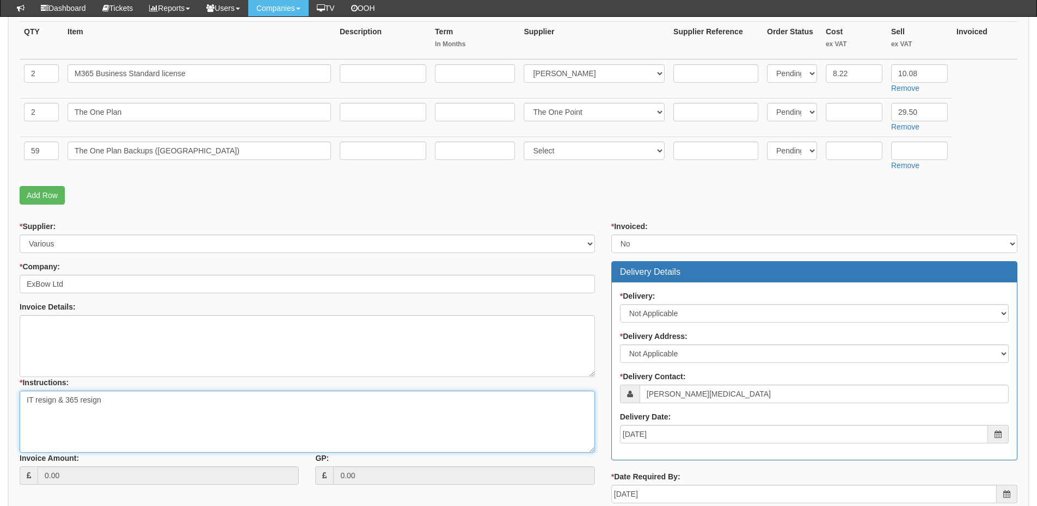
type textarea "IT resign & 365 resign"
